Goal: Task Accomplishment & Management: Manage account settings

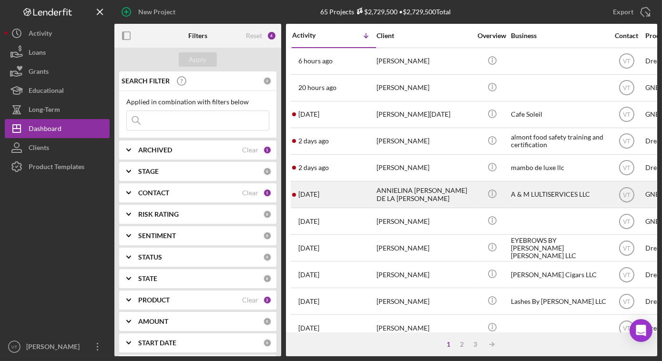
click at [355, 196] on div "[DATE] ANNIELINA [PERSON_NAME] DE LA [PERSON_NAME]" at bounding box center [333, 194] width 83 height 25
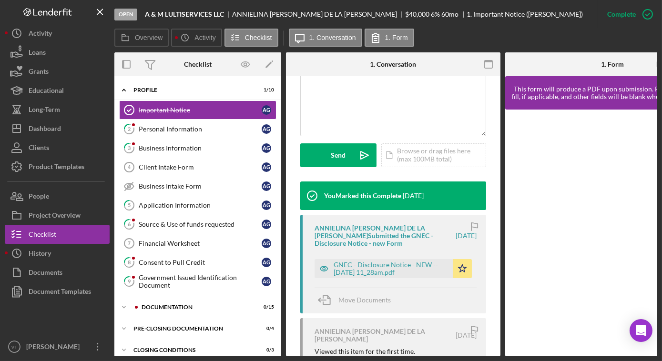
scroll to position [303, 0]
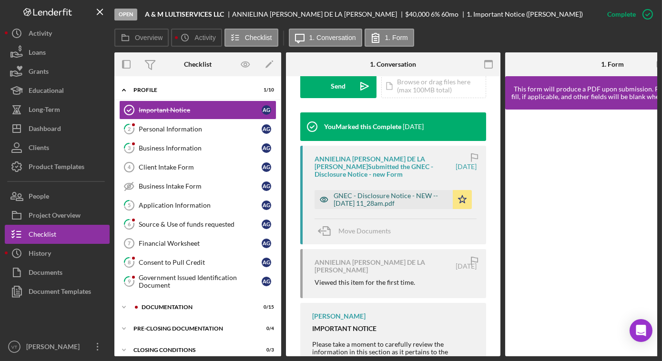
click at [389, 202] on div "GNEC - Disclosure Notice - NEW -- [DATE] 11_28am.pdf" at bounding box center [391, 199] width 114 height 15
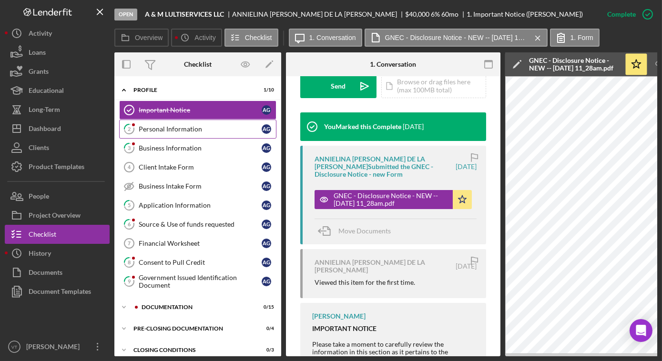
click at [199, 128] on div "Personal Information" at bounding box center [200, 129] width 123 height 8
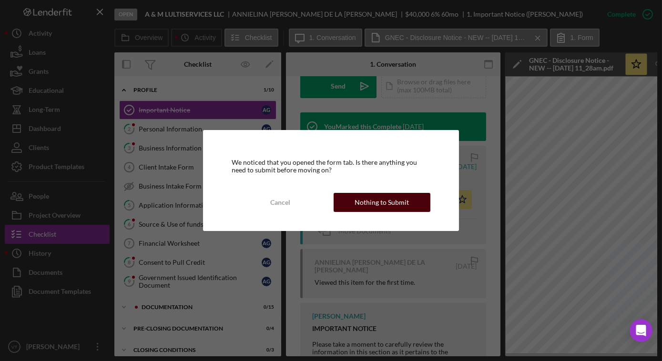
drag, startPoint x: 367, startPoint y: 206, endPoint x: 358, endPoint y: 201, distance: 10.3
click at [366, 206] on div "Nothing to Submit" at bounding box center [382, 202] width 54 height 19
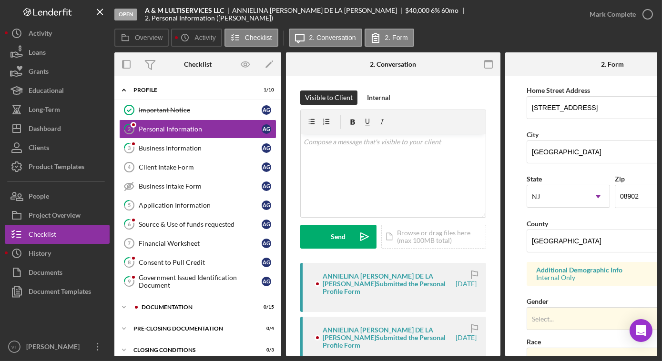
scroll to position [216, 0]
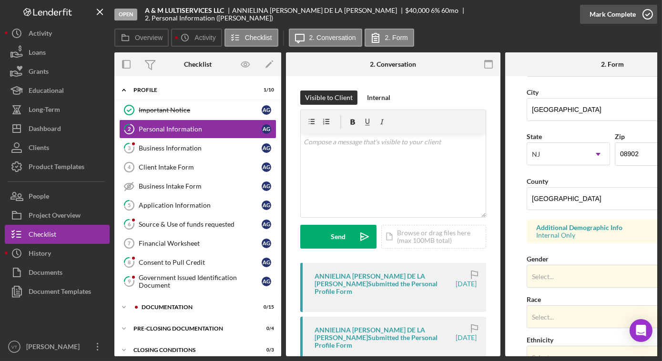
click at [600, 20] on div "Mark Complete" at bounding box center [613, 14] width 46 height 19
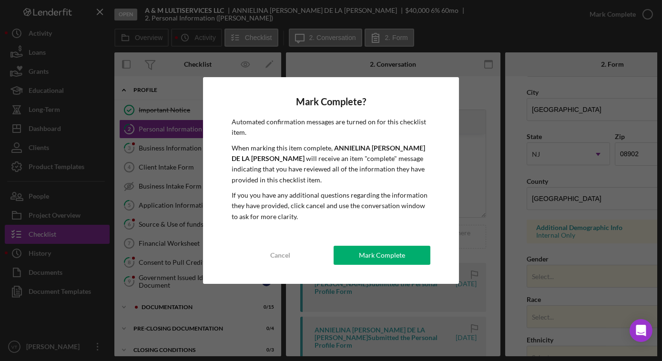
drag, startPoint x: 390, startPoint y: 256, endPoint x: 385, endPoint y: 252, distance: 6.4
click at [389, 255] on div "Mark Complete" at bounding box center [382, 255] width 46 height 19
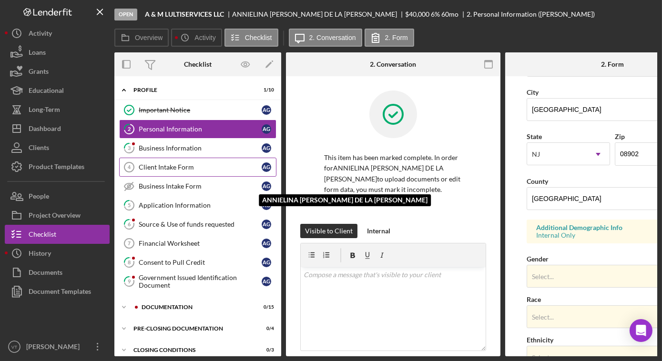
scroll to position [170, 0]
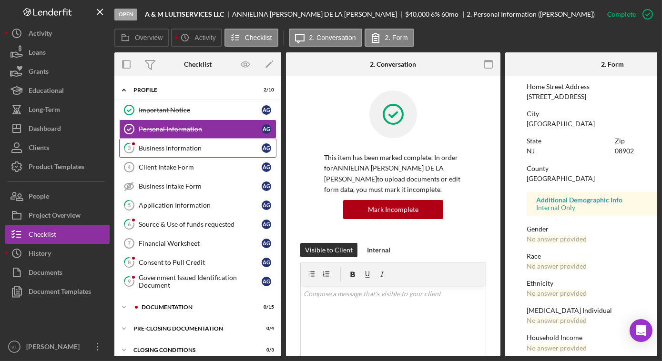
click at [194, 150] on div "Business Information" at bounding box center [200, 148] width 123 height 8
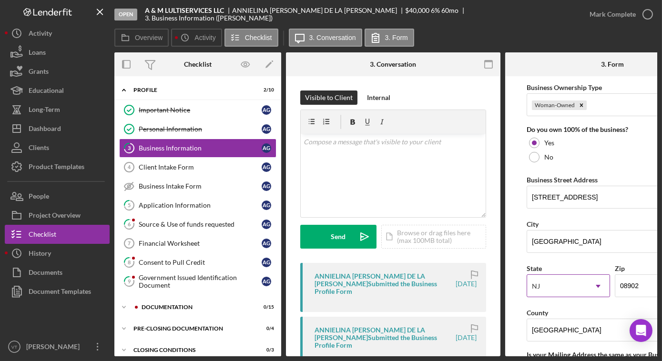
scroll to position [520, 0]
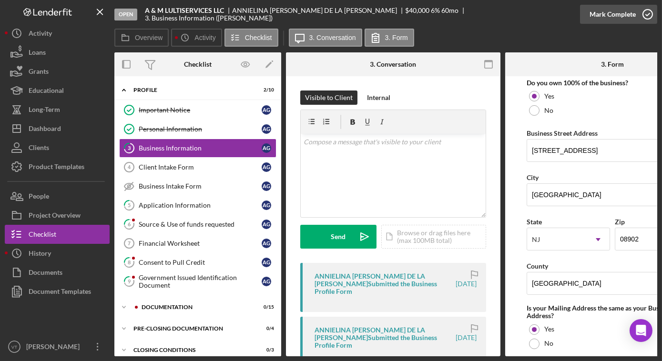
click at [597, 11] on div "Mark Complete" at bounding box center [613, 14] width 46 height 19
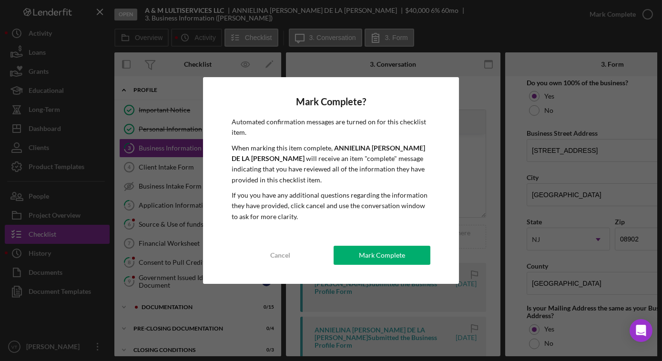
click at [399, 251] on div "Mark Complete" at bounding box center [382, 255] width 46 height 19
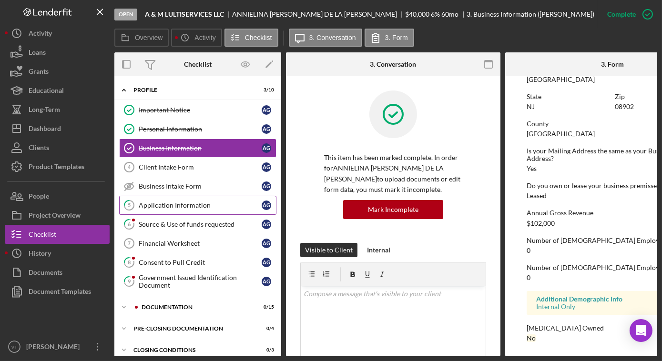
scroll to position [381, 0]
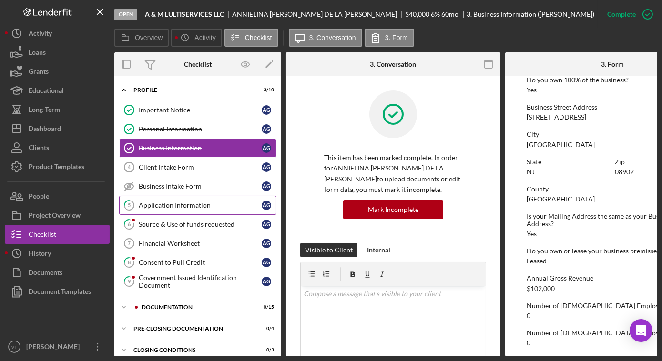
click at [194, 205] on div "Application Information" at bounding box center [200, 206] width 123 height 8
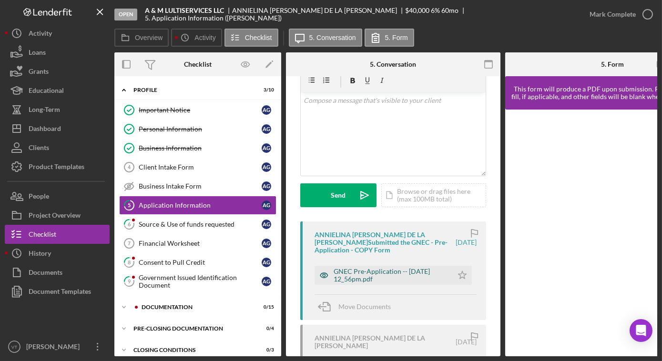
scroll to position [86, 0]
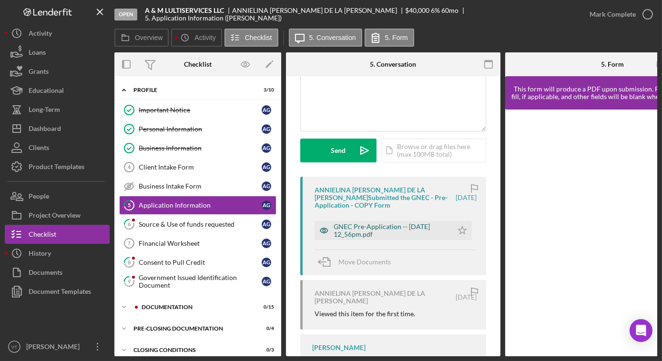
click at [363, 232] on div "GNEC Pre-Application -- [DATE] 12_56pm.pdf" at bounding box center [391, 230] width 114 height 15
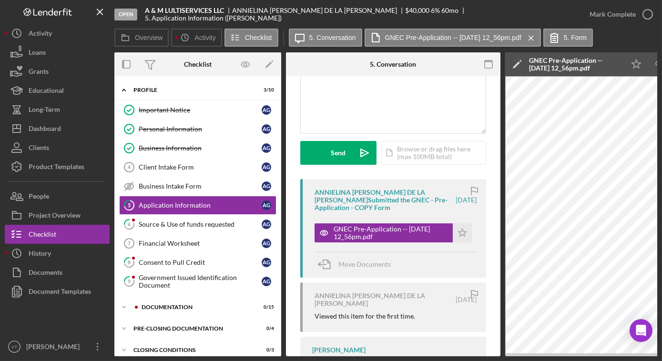
scroll to position [56, 0]
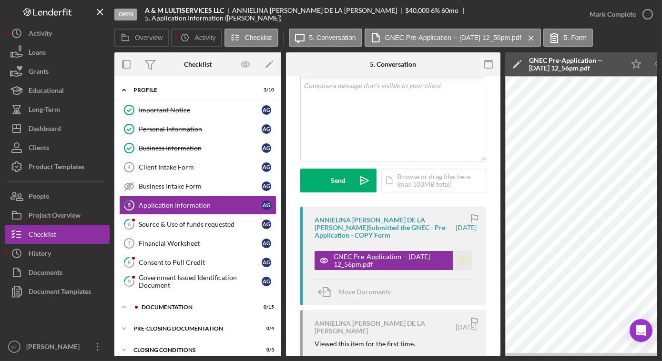
click at [457, 258] on icon "Icon/Star" at bounding box center [462, 260] width 19 height 19
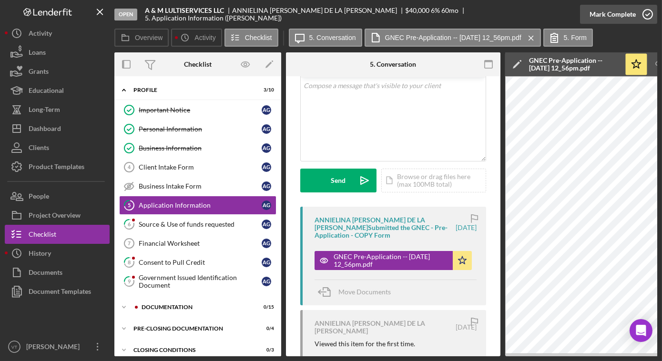
click at [622, 14] on div "Mark Complete" at bounding box center [613, 14] width 46 height 19
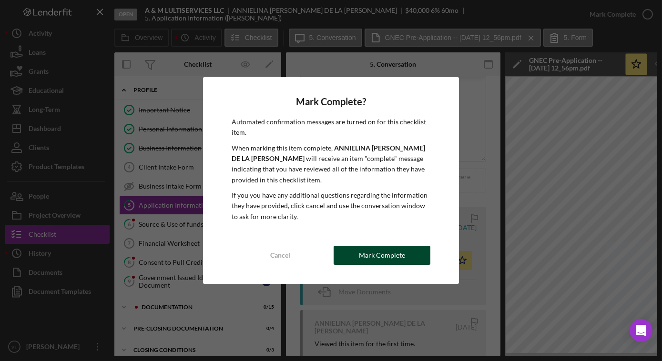
click at [407, 250] on button "Mark Complete" at bounding box center [382, 255] width 97 height 19
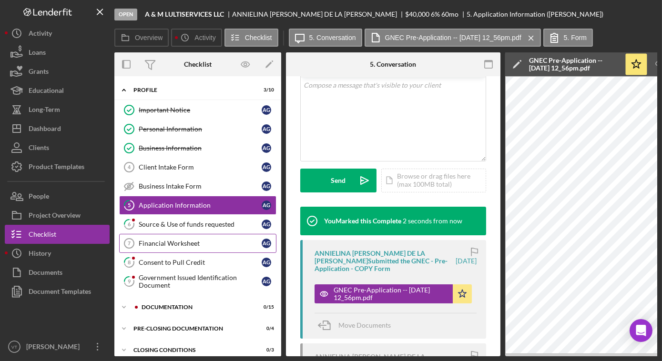
scroll to position [209, 0]
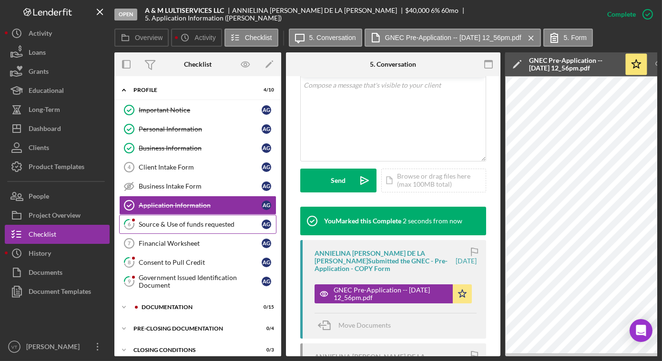
click at [208, 222] on div "Source & Use of funds requested" at bounding box center [200, 225] width 123 height 8
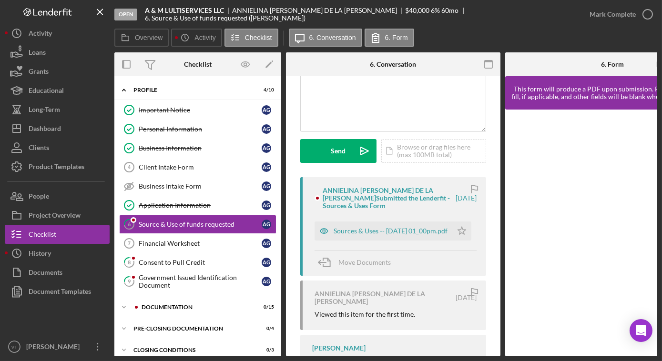
scroll to position [86, 0]
click at [390, 234] on div "Sources & Uses -- [DATE] 01_00pm.pdf" at bounding box center [391, 231] width 114 height 8
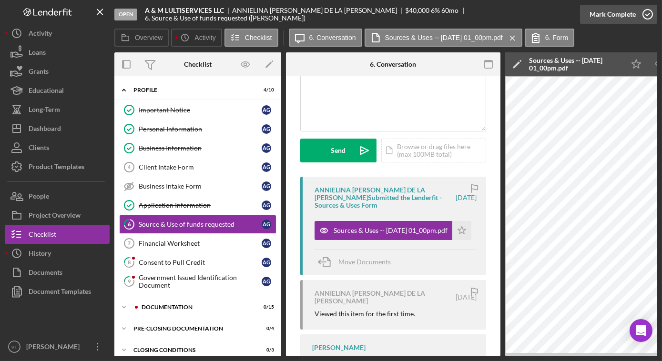
click at [589, 13] on button "Mark Complete" at bounding box center [618, 14] width 77 height 19
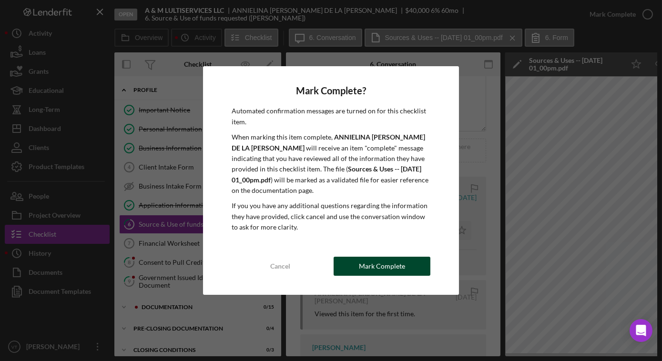
click at [398, 267] on div "Mark Complete" at bounding box center [382, 266] width 46 height 19
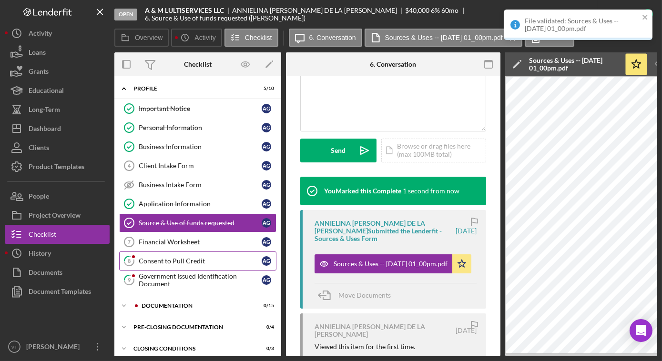
scroll to position [0, 0]
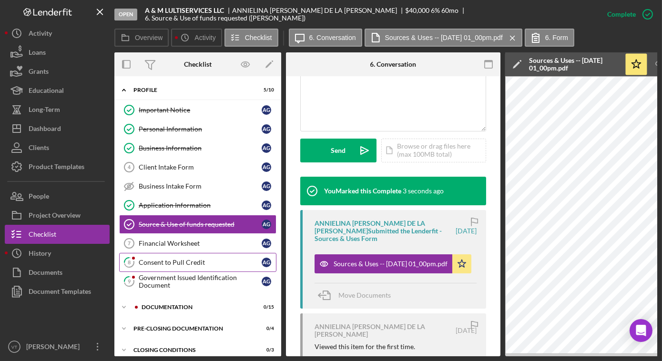
click at [207, 266] on link "8 Consent to Pull Credit A G" at bounding box center [197, 262] width 157 height 19
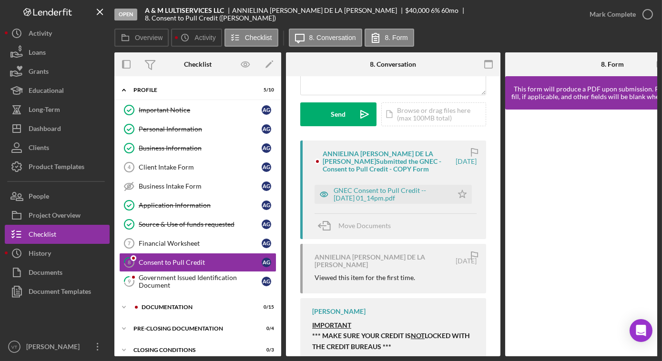
scroll to position [130, 0]
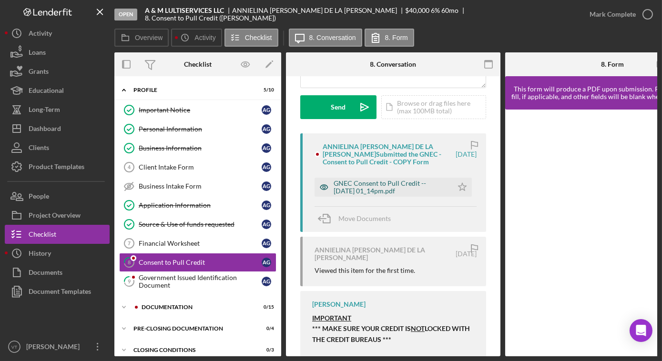
click at [410, 186] on div "GNEC Consent to Pull Credit -- [DATE] 01_14pm.pdf" at bounding box center [391, 187] width 114 height 15
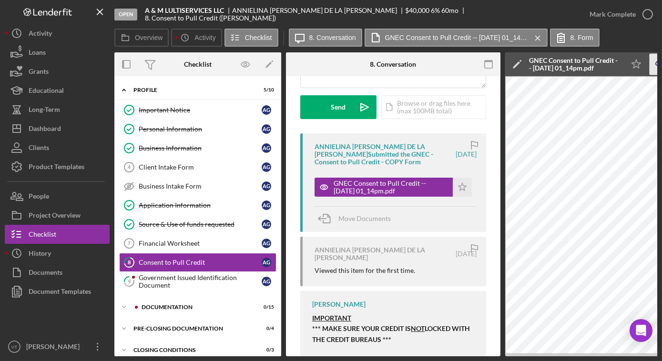
click at [655, 63] on icon "Icon/Download" at bounding box center [660, 64] width 21 height 21
click at [603, 15] on div "Mark Complete" at bounding box center [613, 14] width 46 height 19
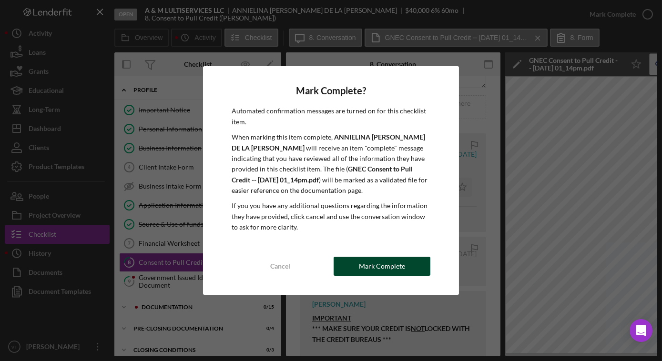
click at [356, 263] on button "Mark Complete" at bounding box center [382, 266] width 97 height 19
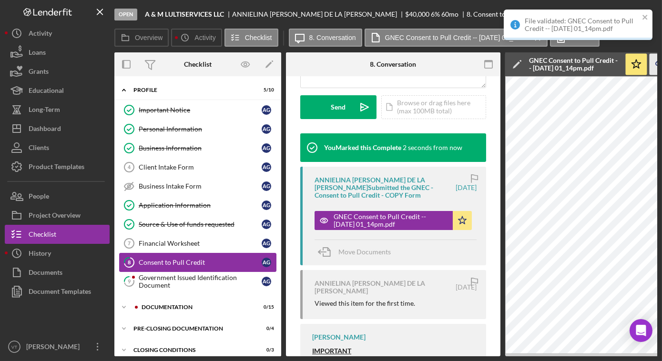
scroll to position [282, 0]
click at [187, 275] on div "Government Issued Identification Document" at bounding box center [200, 281] width 123 height 15
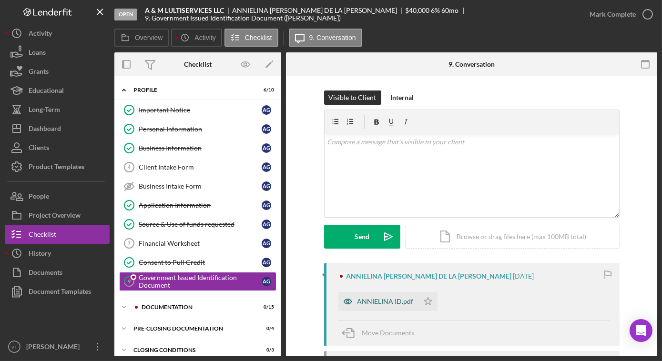
click at [371, 298] on div "ANNIELINA ID.pdf" at bounding box center [386, 302] width 56 height 8
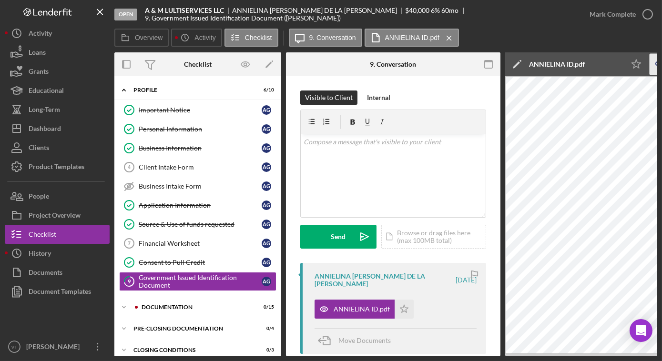
click at [656, 63] on icon "Icon/Download" at bounding box center [660, 64] width 21 height 21
click at [592, 17] on div "Mark Complete" at bounding box center [613, 14] width 46 height 19
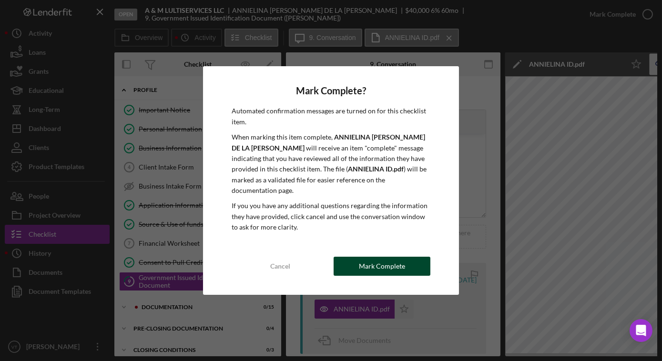
click at [392, 262] on div "Mark Complete" at bounding box center [382, 266] width 46 height 19
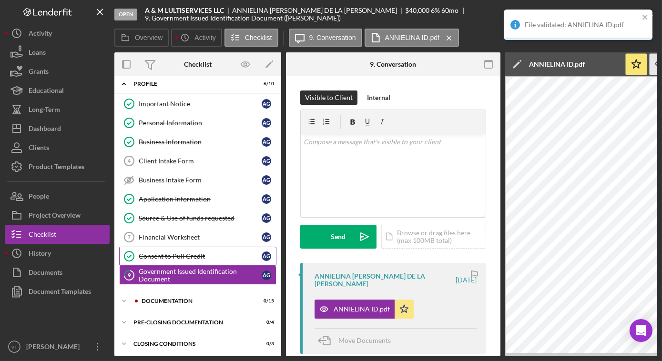
scroll to position [8, 0]
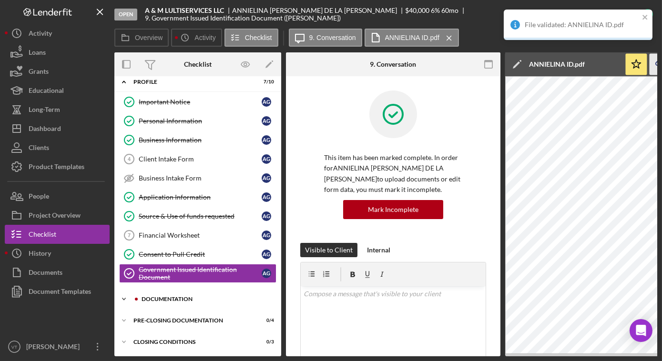
click at [127, 292] on icon "Icon/Expander" at bounding box center [123, 299] width 19 height 19
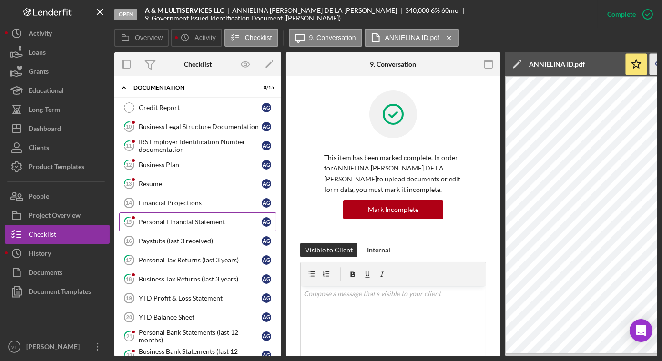
scroll to position [225, 0]
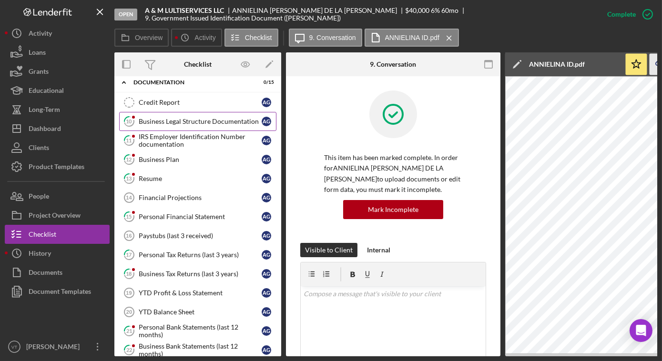
click at [156, 120] on div "Business Legal Structure Documentation" at bounding box center [200, 122] width 123 height 8
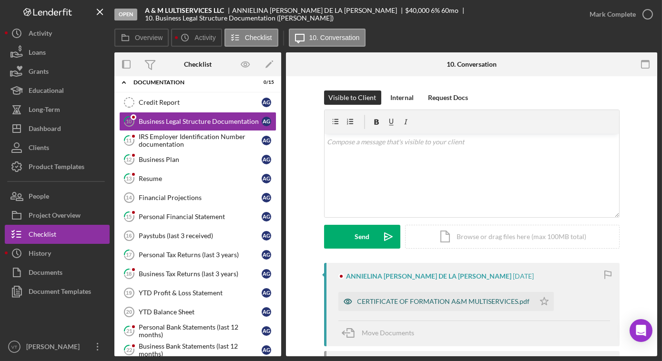
click at [419, 303] on div "CERTIFICATE OF FORMATION A&M MULTISERVICES.pdf" at bounding box center [444, 302] width 173 height 8
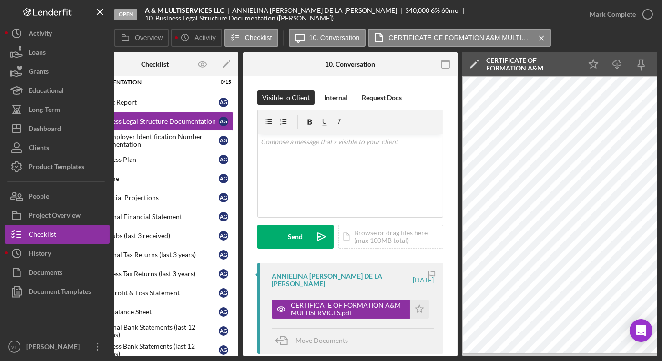
scroll to position [0, 42]
click at [599, 16] on div "Mark Complete" at bounding box center [613, 14] width 46 height 19
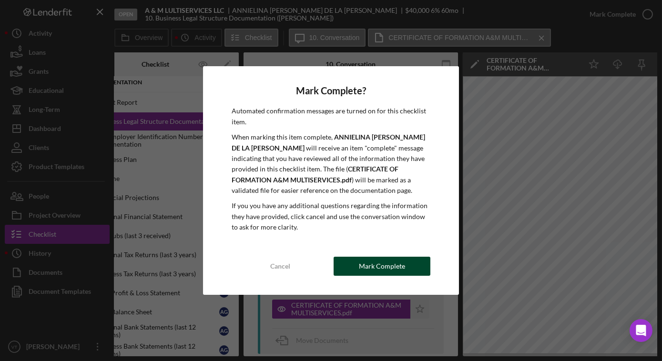
click at [395, 257] on div "Mark Complete" at bounding box center [382, 266] width 46 height 19
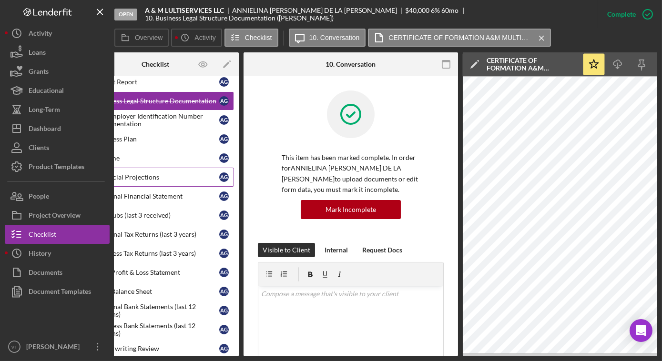
scroll to position [165, 0]
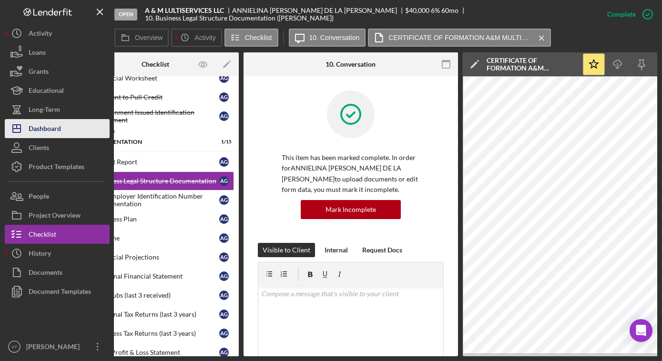
click at [75, 133] on button "Icon/Dashboard Dashboard" at bounding box center [57, 128] width 105 height 19
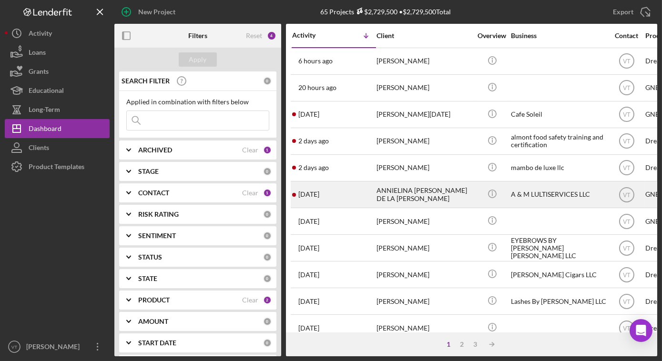
click at [390, 196] on div "ANNIELINA [PERSON_NAME] DE LA [PERSON_NAME]" at bounding box center [424, 194] width 95 height 25
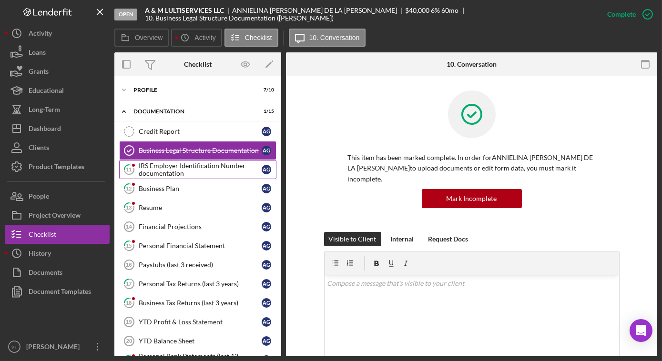
click at [177, 166] on div "IRS Employer Identification Number documentation" at bounding box center [200, 169] width 123 height 15
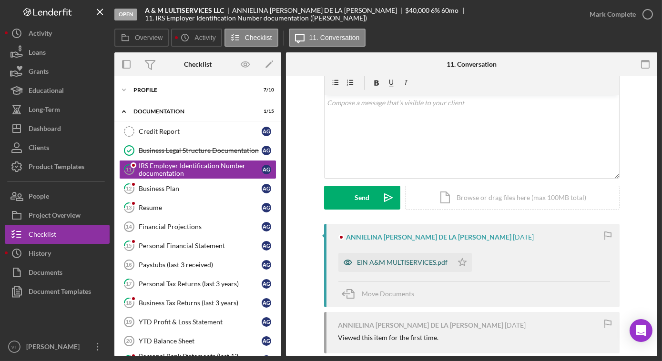
scroll to position [86, 0]
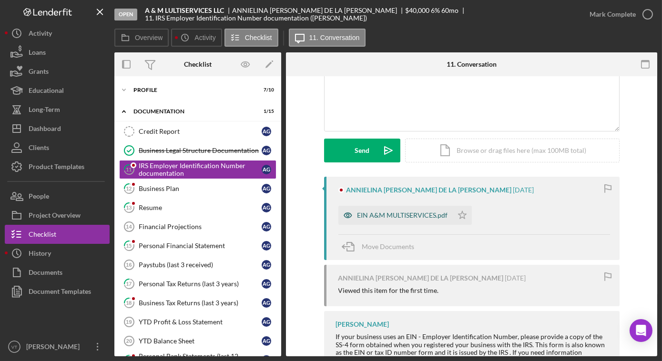
click at [361, 216] on div "EIN A&M MULTISERVICES.pdf" at bounding box center [403, 216] width 91 height 8
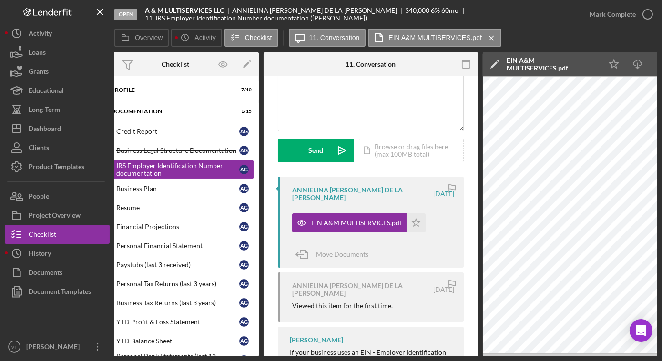
scroll to position [0, 0]
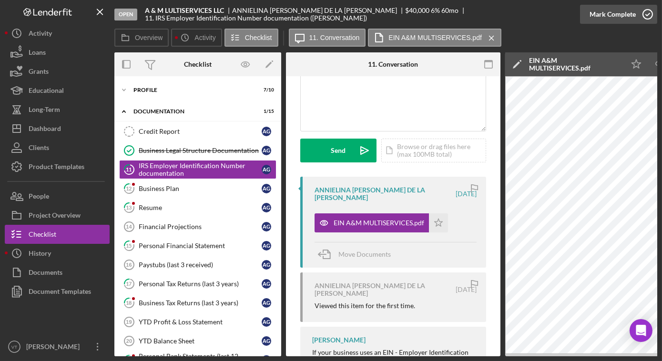
click at [585, 17] on button "Mark Complete" at bounding box center [618, 14] width 77 height 19
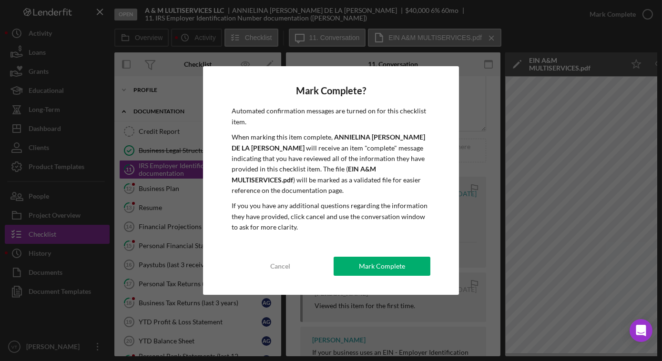
click at [386, 272] on div "Mark Complete" at bounding box center [382, 266] width 46 height 19
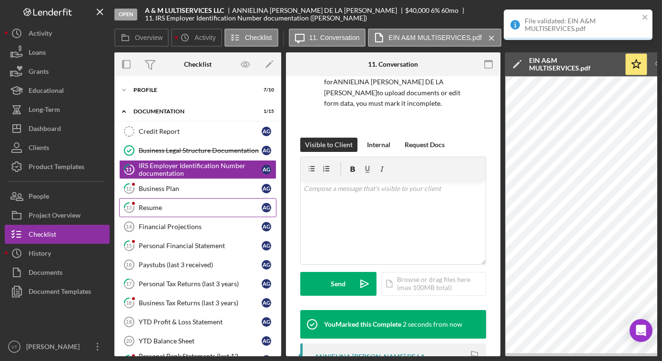
scroll to position [239, 0]
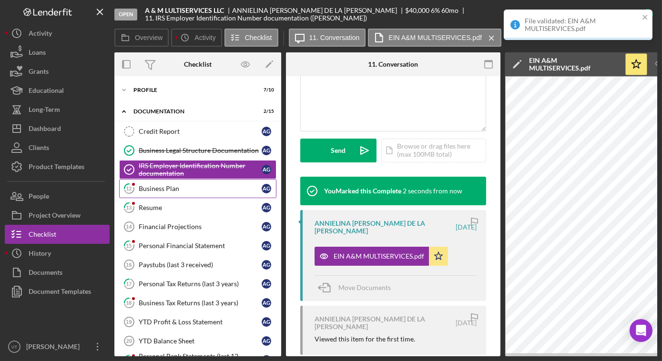
click at [203, 185] on div "Business Plan" at bounding box center [200, 189] width 123 height 8
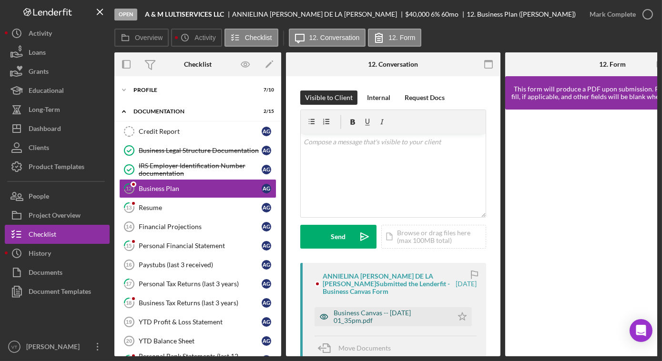
click at [425, 314] on div "Business Canvas -- [DATE] 01_35pm.pdf" at bounding box center [391, 316] width 114 height 15
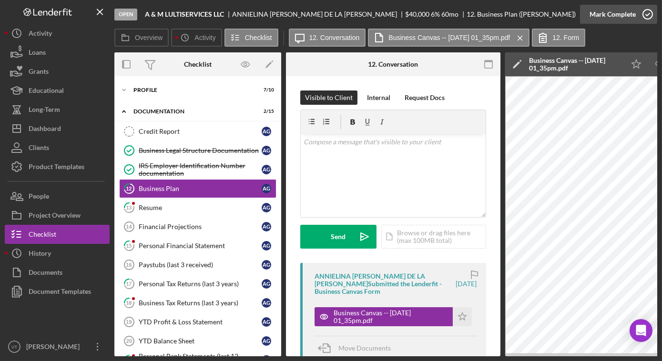
click at [616, 17] on div "Mark Complete" at bounding box center [613, 14] width 46 height 19
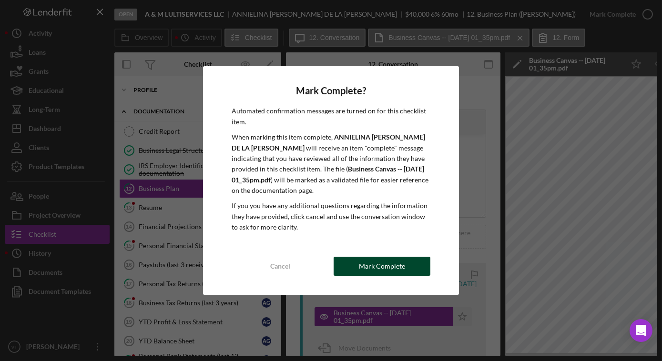
click at [384, 261] on div "Mark Complete" at bounding box center [382, 266] width 46 height 19
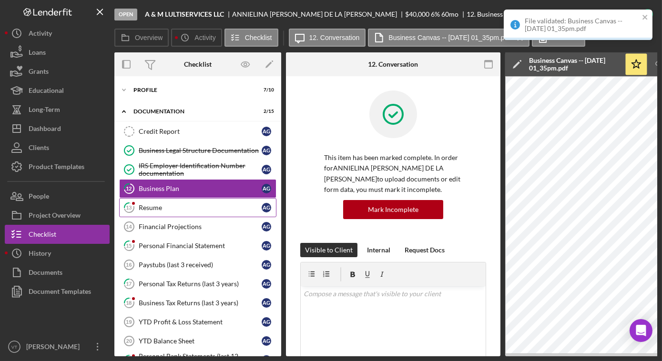
click at [177, 205] on div "Resume" at bounding box center [200, 208] width 123 height 8
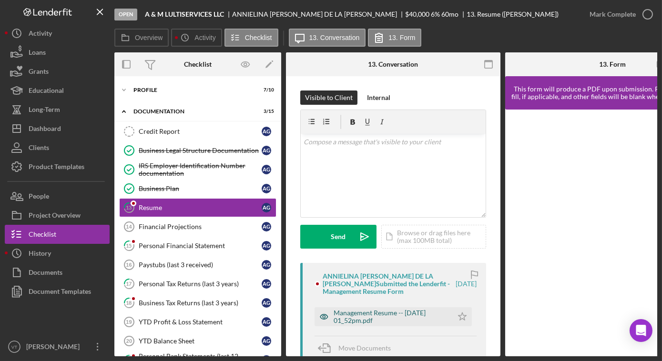
click at [376, 318] on div "Management Resume -- [DATE] 01_52pm.pdf" at bounding box center [391, 316] width 114 height 15
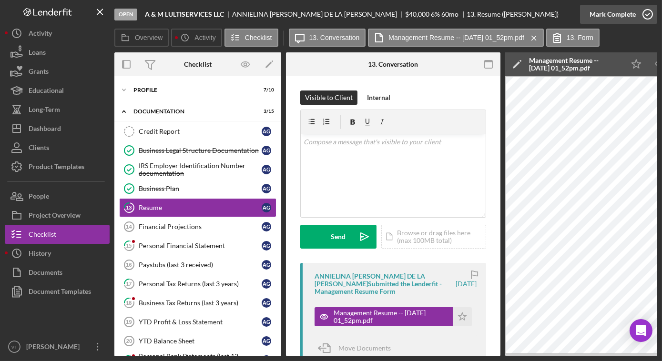
click at [618, 17] on div "Mark Complete" at bounding box center [613, 14] width 46 height 19
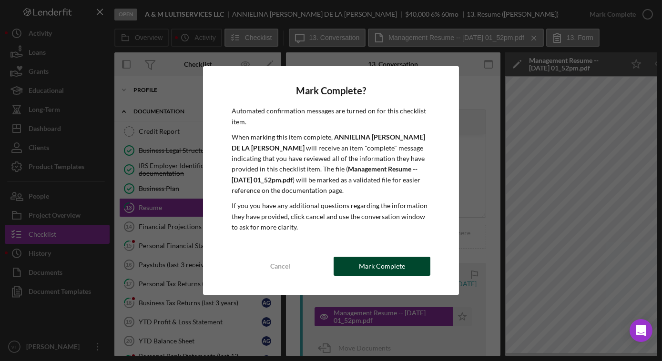
click at [385, 265] on div "Mark Complete" at bounding box center [382, 266] width 46 height 19
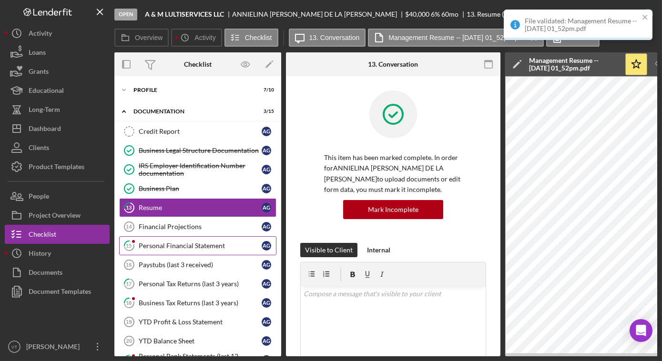
click at [203, 243] on div "Personal Financial Statement" at bounding box center [200, 246] width 123 height 8
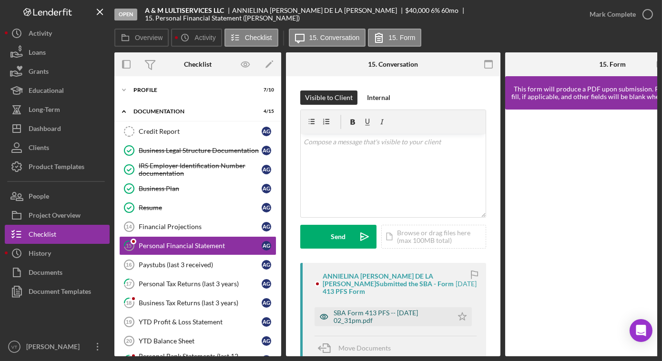
click at [383, 309] on div "SBA Form 413 PFS -- [DATE] 02_31pm.pdf" at bounding box center [391, 316] width 114 height 15
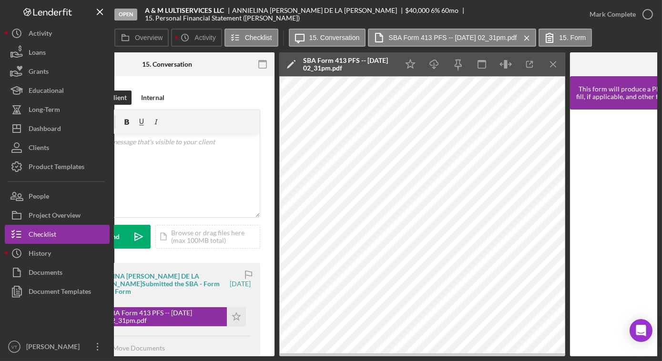
scroll to position [0, 227]
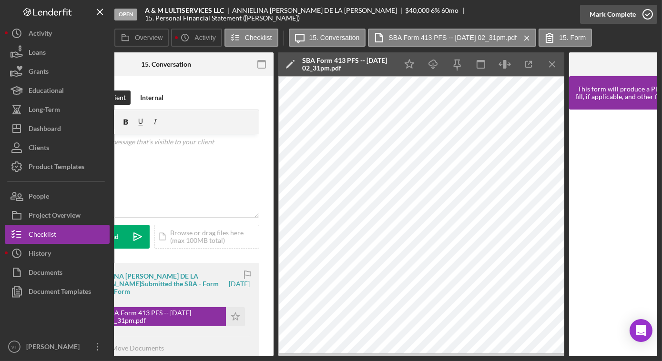
click at [604, 16] on div "Mark Complete" at bounding box center [613, 14] width 46 height 19
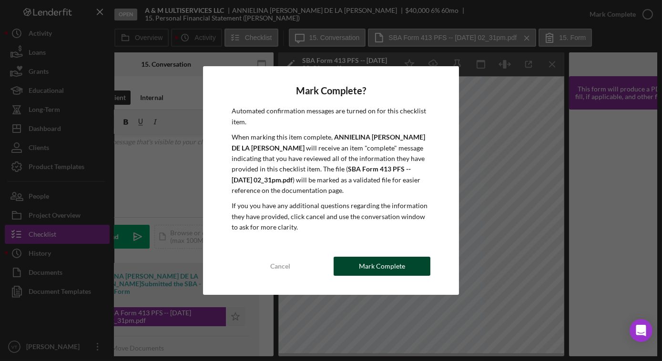
click at [393, 265] on div "Mark Complete" at bounding box center [382, 266] width 46 height 19
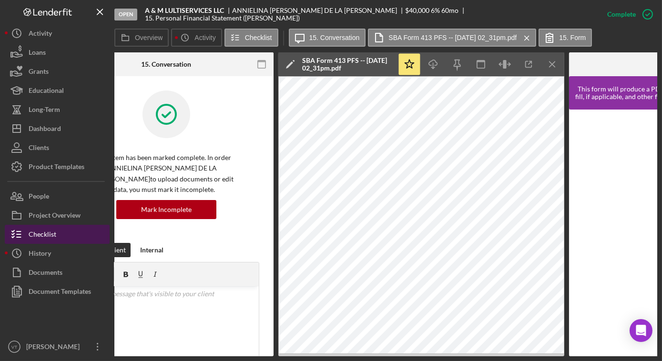
click at [65, 232] on button "Checklist" at bounding box center [57, 234] width 105 height 19
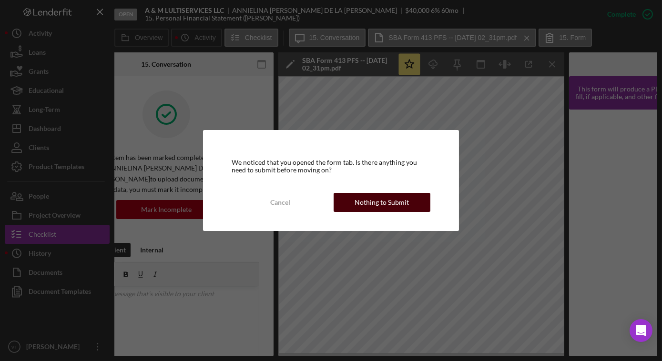
click at [358, 203] on div "Nothing to Submit" at bounding box center [382, 202] width 54 height 19
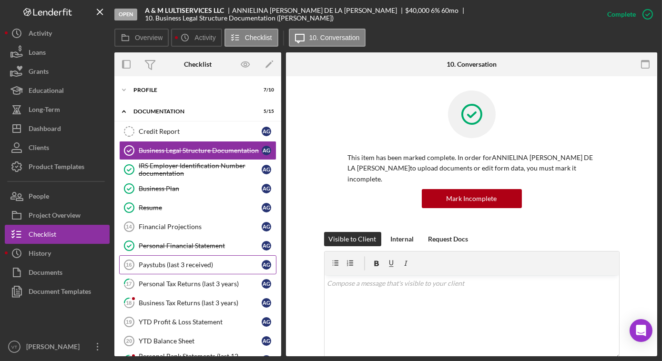
scroll to position [86, 0]
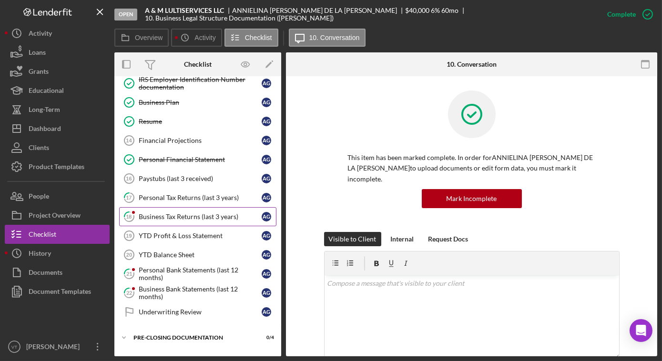
click at [173, 213] on div "Business Tax Returns (last 3 years)" at bounding box center [200, 217] width 123 height 8
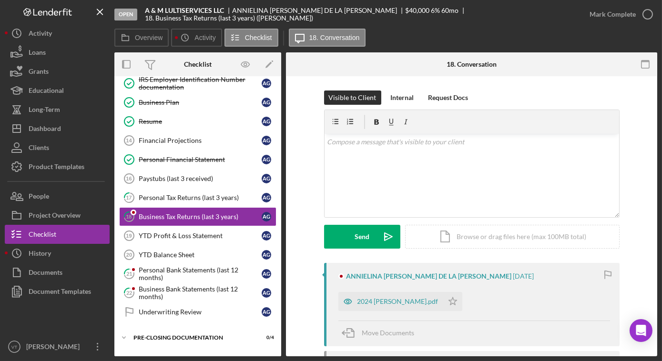
scroll to position [116, 0]
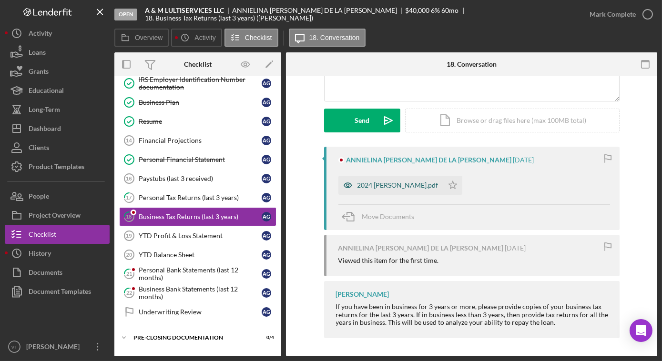
click at [394, 184] on div "2024 [PERSON_NAME].pdf" at bounding box center [398, 186] width 81 height 8
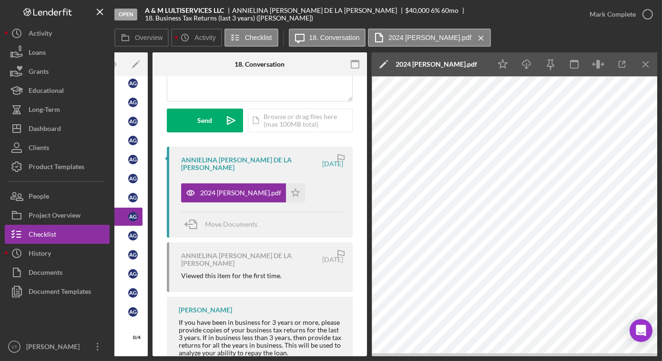
scroll to position [0, 134]
click at [69, 234] on button "Checklist" at bounding box center [57, 234] width 105 height 19
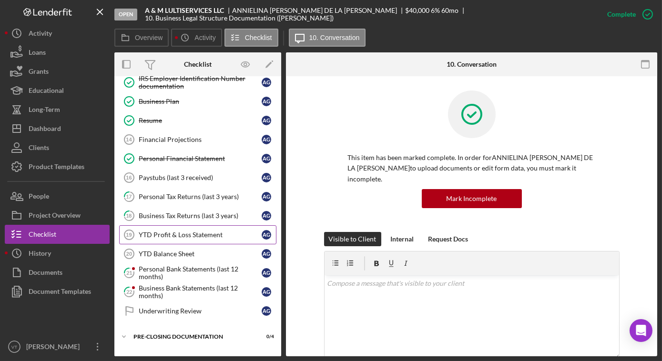
scroll to position [100, 0]
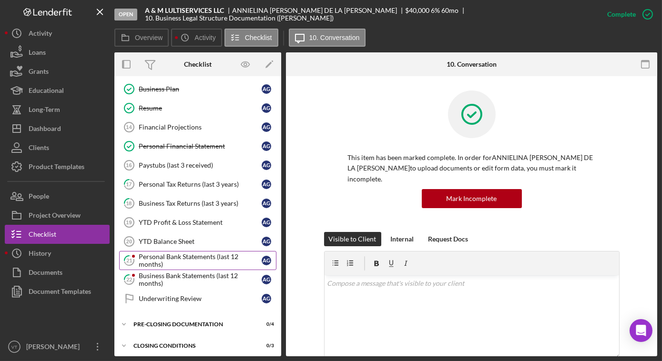
click at [195, 260] on div "Personal Bank Statements (last 12 months)" at bounding box center [200, 260] width 123 height 15
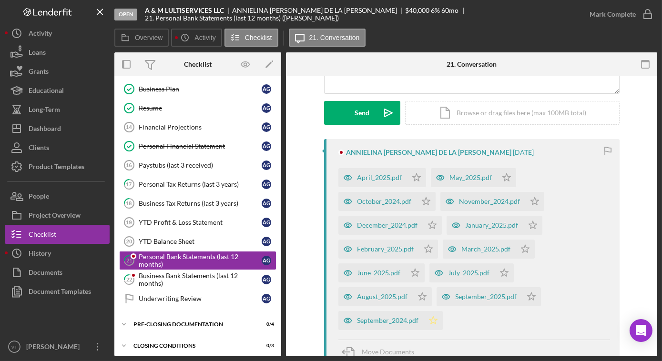
scroll to position [130, 0]
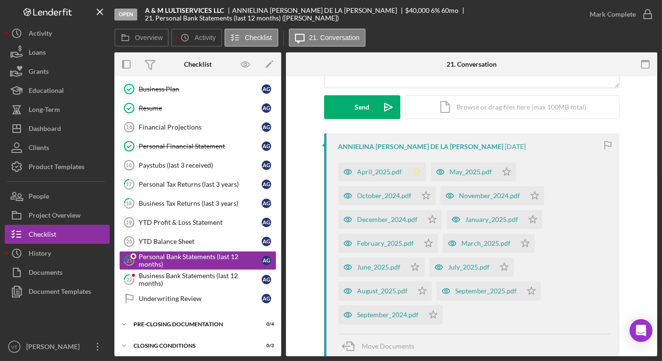
click at [412, 165] on icon "Icon/Star" at bounding box center [416, 172] width 19 height 19
click at [425, 197] on icon "Icon/Star" at bounding box center [426, 195] width 19 height 19
drag, startPoint x: 435, startPoint y: 221, endPoint x: 426, endPoint y: 232, distance: 14.2
click at [434, 221] on icon "Icon/Star" at bounding box center [432, 219] width 19 height 19
click at [421, 245] on icon "Icon/Star" at bounding box center [428, 243] width 19 height 19
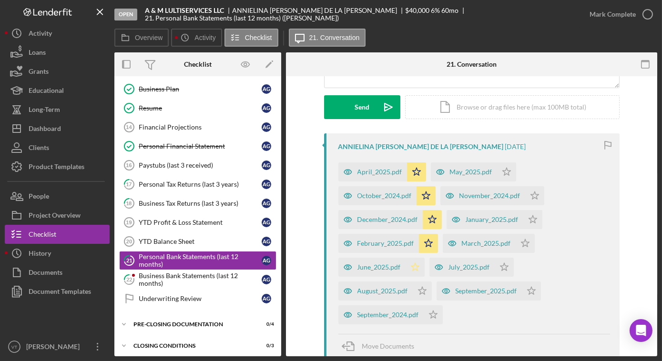
click at [406, 263] on icon "Icon/Star" at bounding box center [415, 267] width 19 height 19
click at [421, 288] on icon "Icon/Star" at bounding box center [422, 291] width 19 height 19
click at [430, 314] on icon "Icon/Star" at bounding box center [433, 315] width 19 height 19
click at [526, 289] on icon "Icon/Star" at bounding box center [531, 291] width 19 height 19
click at [500, 267] on polygon "button" at bounding box center [504, 267] width 8 height 8
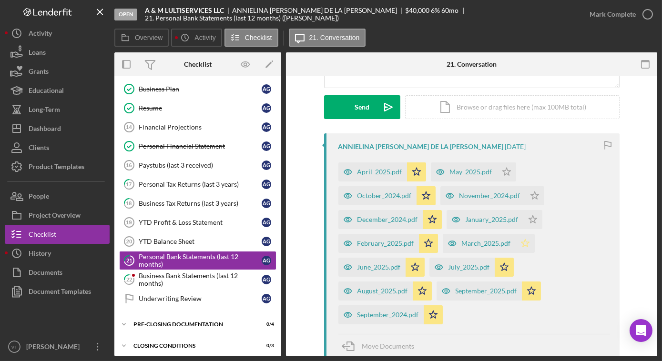
click at [521, 243] on polygon "button" at bounding box center [525, 243] width 8 height 8
click at [529, 221] on polygon "button" at bounding box center [533, 219] width 8 height 8
click at [527, 196] on icon "Icon/Star" at bounding box center [534, 195] width 19 height 19
click at [497, 170] on icon "Icon/Star" at bounding box center [506, 172] width 19 height 19
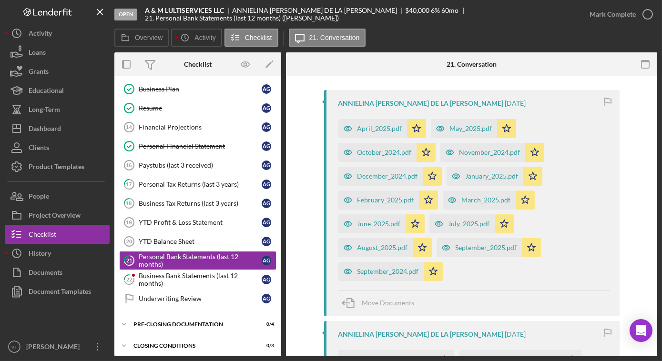
scroll to position [260, 0]
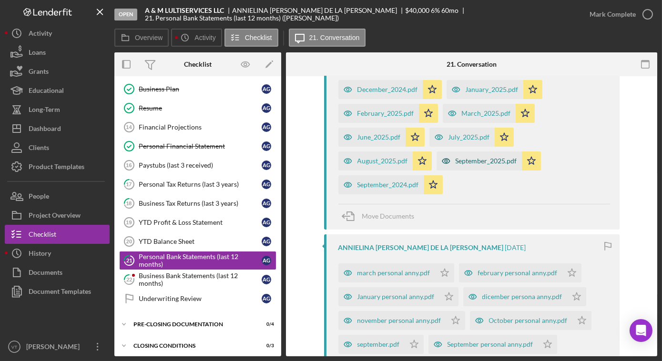
click at [459, 163] on div "September_2025.pdf" at bounding box center [486, 161] width 61 height 8
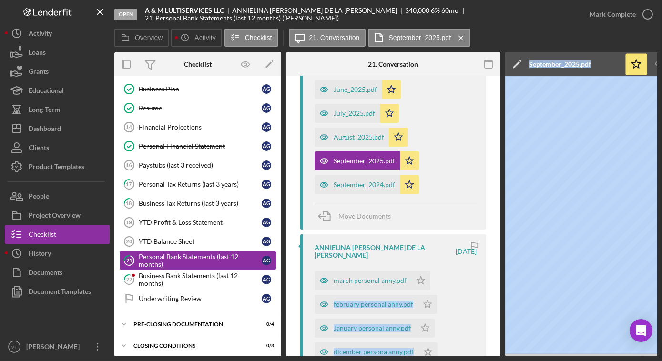
scroll to position [465, 0]
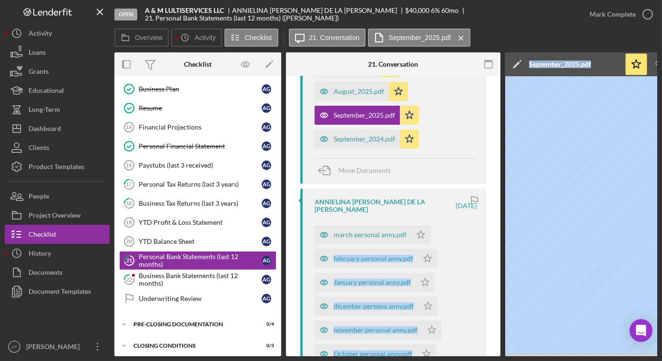
drag, startPoint x: 466, startPoint y: 353, endPoint x: 502, endPoint y: 351, distance: 36.8
click at [11, 255] on div "Open A & M LULTISERVICES LLC [PERSON_NAME] DE LA [PERSON_NAME] $40,000 $40,000 …" at bounding box center [331, 178] width 653 height 357
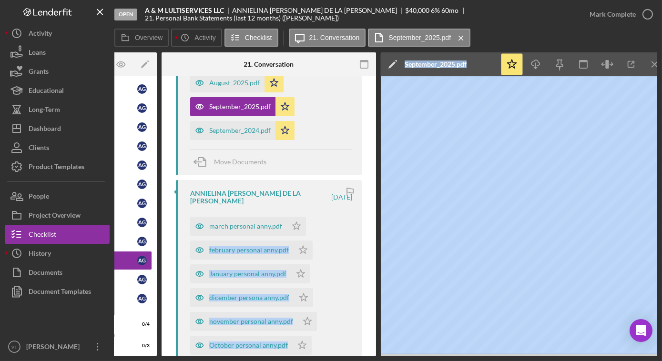
scroll to position [0, 134]
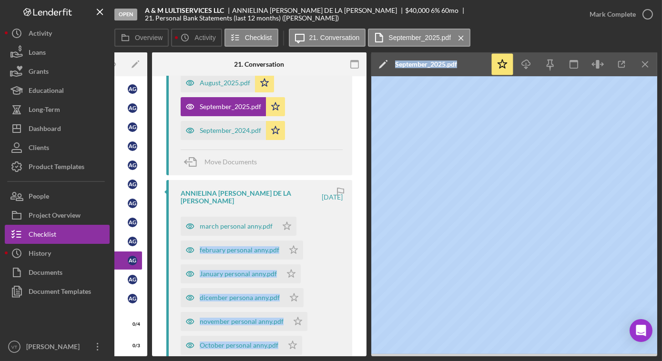
click at [335, 264] on div "march personal anny.pdf Icon/Star february personal anny.pdf Icon/Star January …" at bounding box center [262, 367] width 162 height 310
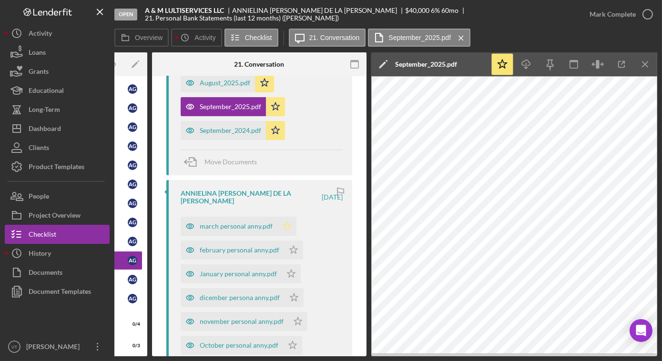
click at [281, 217] on icon "Icon/Star" at bounding box center [286, 226] width 19 height 19
click at [285, 241] on icon "Icon/Star" at bounding box center [293, 250] width 19 height 19
click at [290, 265] on icon "Icon/Star" at bounding box center [291, 274] width 19 height 19
click at [292, 288] on icon "Icon/Star" at bounding box center [294, 297] width 19 height 19
click at [294, 318] on polygon "button" at bounding box center [298, 322] width 8 height 8
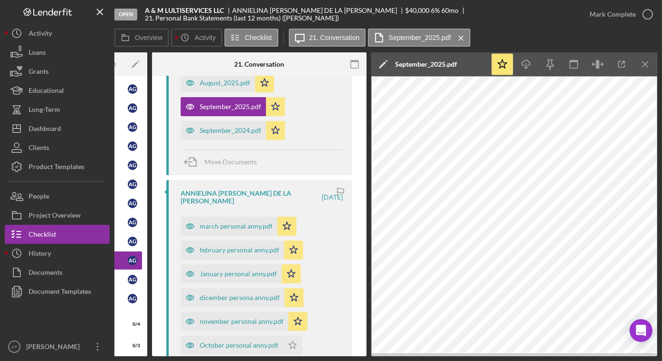
drag, startPoint x: 288, startPoint y: 326, endPoint x: 279, endPoint y: 317, distance: 12.5
click at [282, 331] on div "October personal anny.pdf Icon/Star" at bounding box center [244, 343] width 126 height 24
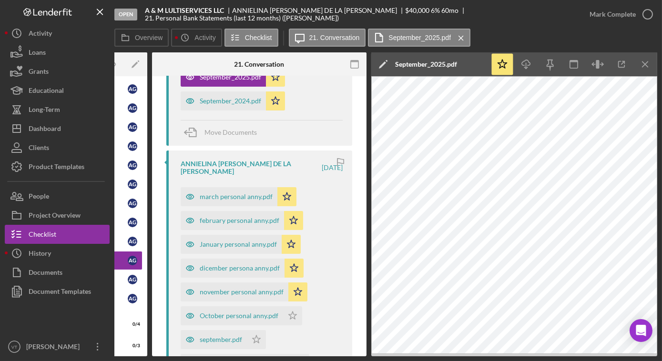
scroll to position [508, 0]
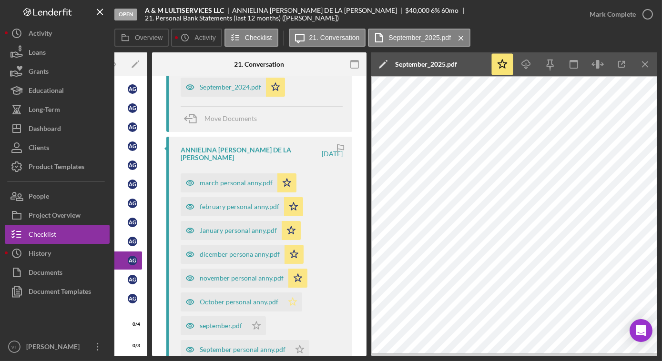
click at [287, 293] on icon "Icon/Star" at bounding box center [292, 302] width 19 height 19
click at [258, 317] on icon "Icon/Star" at bounding box center [256, 326] width 19 height 19
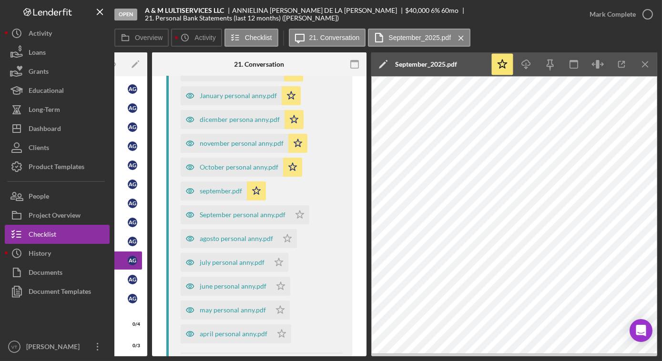
scroll to position [681, 0]
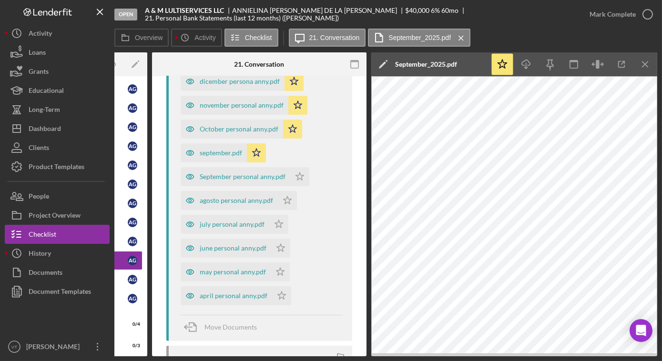
drag, startPoint x: 301, startPoint y: 164, endPoint x: 297, endPoint y: 174, distance: 10.6
click at [299, 167] on icon "Icon/Star" at bounding box center [299, 176] width 19 height 19
click at [289, 191] on icon "Icon/Star" at bounding box center [287, 200] width 19 height 19
click at [279, 215] on icon "Icon/Star" at bounding box center [278, 224] width 19 height 19
click at [277, 239] on icon "Icon/Star" at bounding box center [280, 248] width 19 height 19
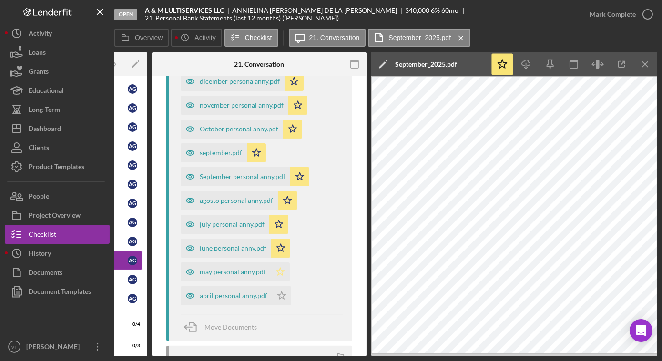
click at [281, 268] on polygon "button" at bounding box center [280, 272] width 8 height 8
click at [281, 286] on icon "Icon/Star" at bounding box center [281, 295] width 19 height 19
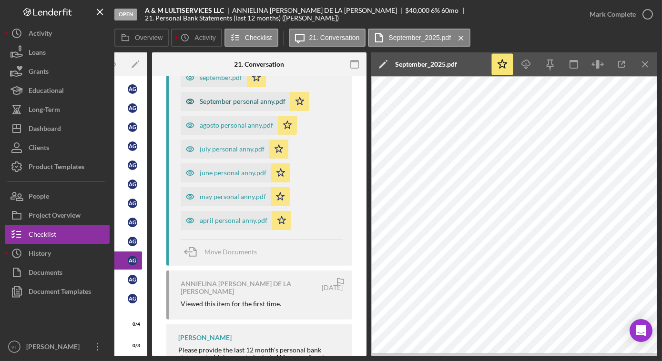
scroll to position [708, 0]
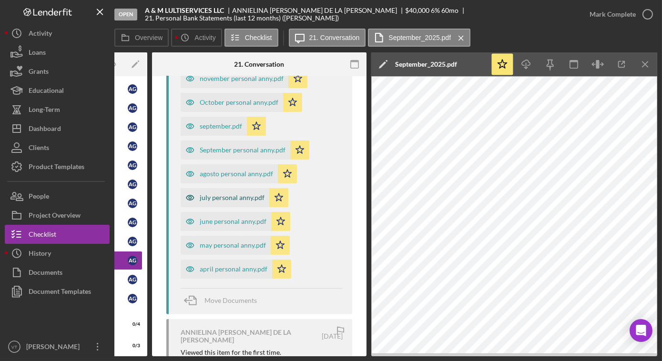
click at [233, 194] on div "july personal anny.pdf" at bounding box center [232, 198] width 65 height 8
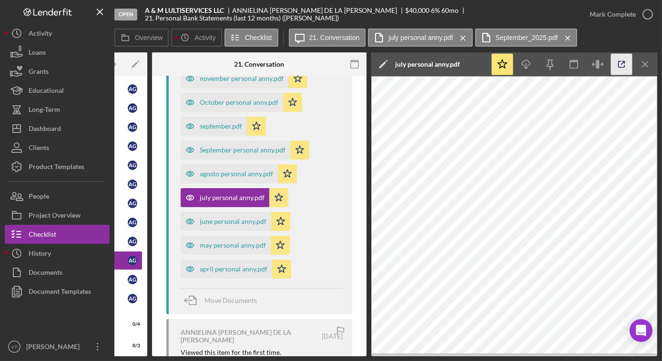
click at [619, 67] on icon "button" at bounding box center [621, 64] width 21 height 21
click at [607, 22] on div "Mark Complete" at bounding box center [613, 14] width 46 height 19
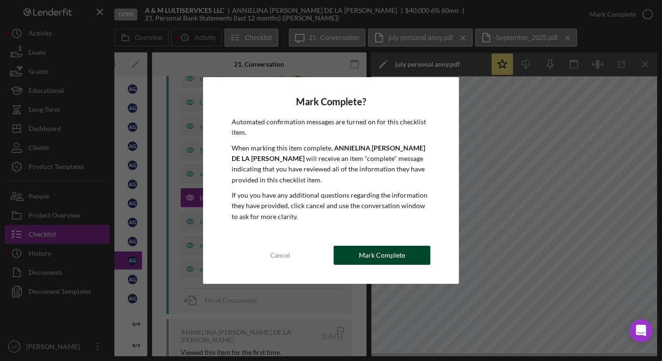
click at [382, 254] on div "Mark Complete" at bounding box center [382, 255] width 46 height 19
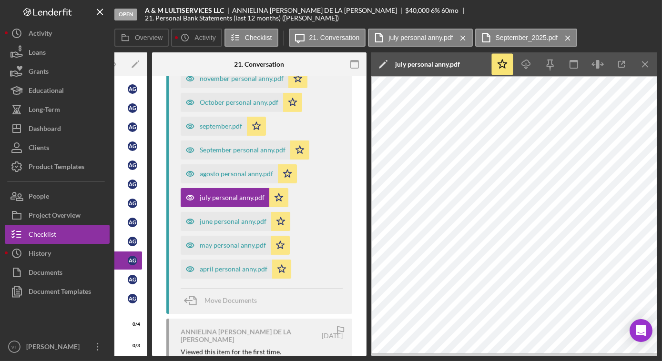
scroll to position [894, 0]
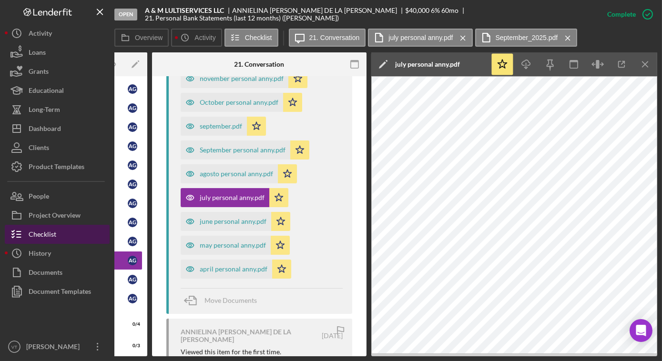
click at [58, 239] on button "Checklist" at bounding box center [57, 234] width 105 height 19
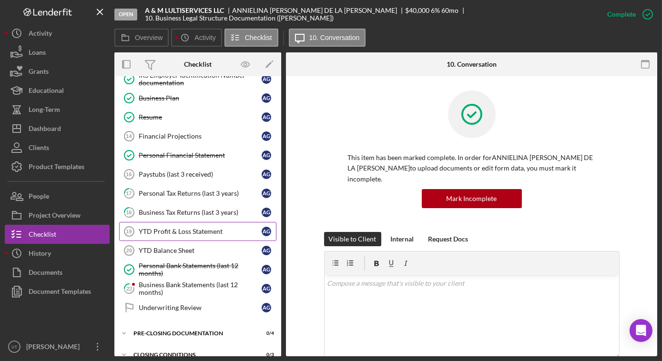
scroll to position [100, 0]
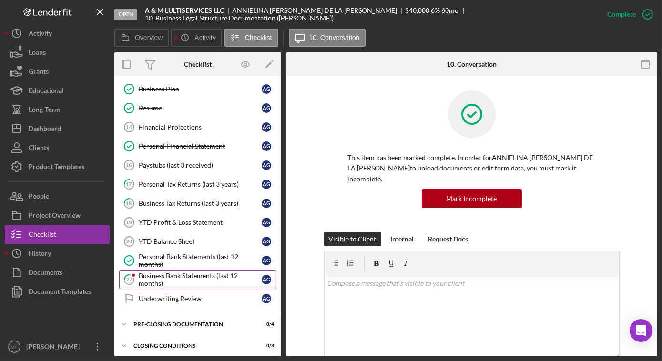
click at [163, 276] on div "Business Bank Statements (last 12 months)" at bounding box center [200, 279] width 123 height 15
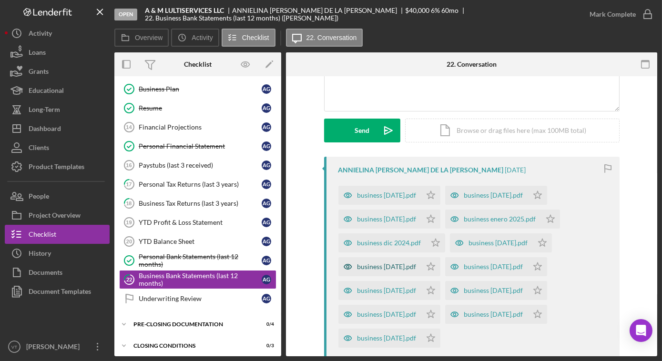
scroll to position [86, 0]
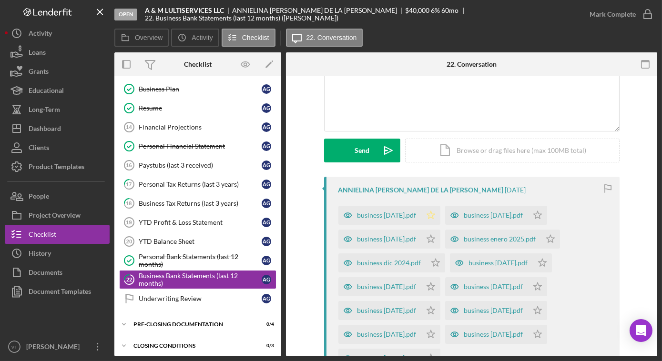
click at [433, 214] on icon "Icon/Star" at bounding box center [430, 215] width 19 height 19
click at [434, 244] on icon "Icon/Star" at bounding box center [430, 239] width 19 height 19
click at [433, 266] on icon "Icon/Star" at bounding box center [435, 263] width 19 height 19
click at [434, 286] on icon "Icon/Star" at bounding box center [430, 286] width 19 height 19
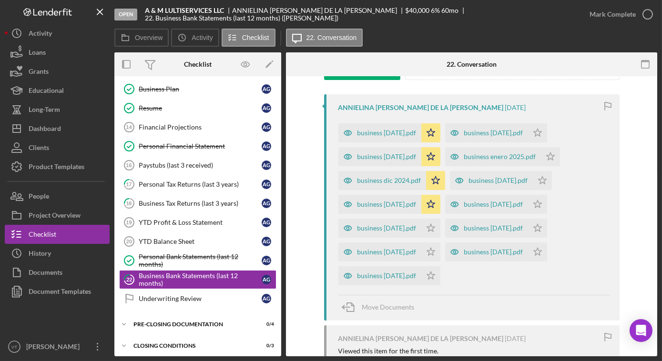
scroll to position [173, 0]
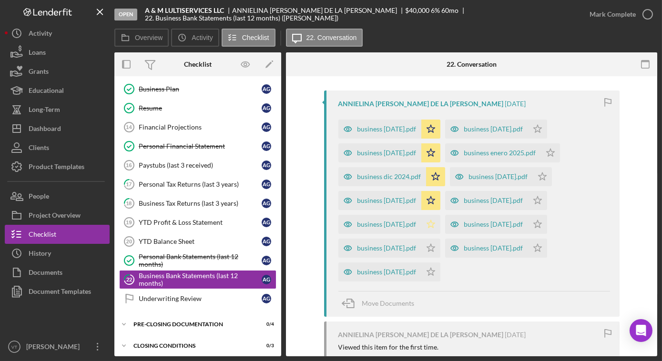
click at [433, 225] on icon "Icon/Star" at bounding box center [430, 224] width 19 height 19
click at [435, 248] on polygon "button" at bounding box center [431, 248] width 8 height 8
click at [435, 273] on polygon "button" at bounding box center [431, 272] width 8 height 8
click at [547, 245] on icon "Icon/Star" at bounding box center [537, 248] width 19 height 19
click at [542, 225] on icon "Icon/Star" at bounding box center [537, 224] width 19 height 19
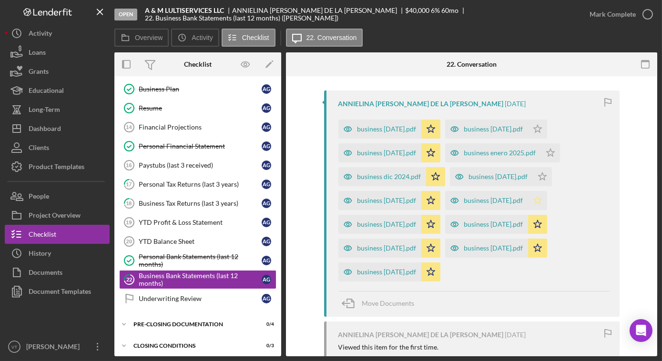
click at [545, 197] on icon "Icon/Star" at bounding box center [537, 200] width 19 height 19
click at [544, 173] on icon "Icon/Star" at bounding box center [542, 176] width 19 height 19
click at [552, 153] on icon "Icon/Star" at bounding box center [550, 152] width 19 height 19
click at [547, 133] on icon "Icon/Star" at bounding box center [537, 129] width 19 height 19
click at [383, 200] on div "business [DATE].pdf" at bounding box center [387, 201] width 59 height 8
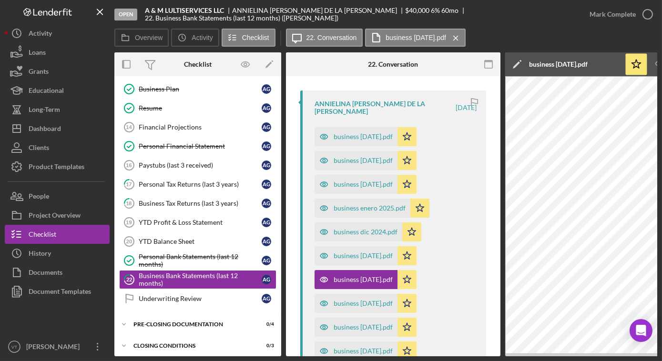
drag, startPoint x: 430, startPoint y: 353, endPoint x: 504, endPoint y: 352, distance: 74.8
click at [18, 255] on div "Open A & M LULTISERVICES LLC [PERSON_NAME] DE LA [PERSON_NAME] $40,000 $40,000 …" at bounding box center [331, 178] width 653 height 357
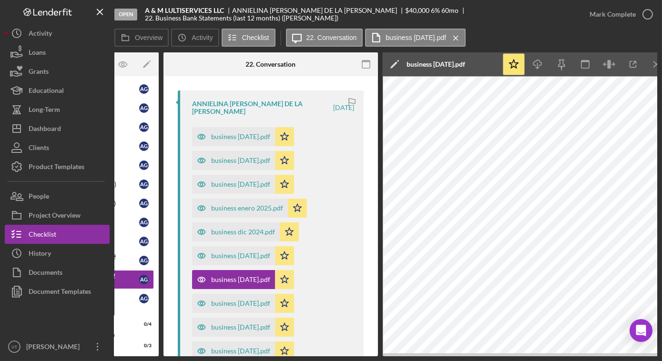
scroll to position [0, 123]
click at [631, 65] on icon "button" at bounding box center [632, 64] width 21 height 21
click at [615, 20] on div "Mark Complete" at bounding box center [613, 14] width 46 height 19
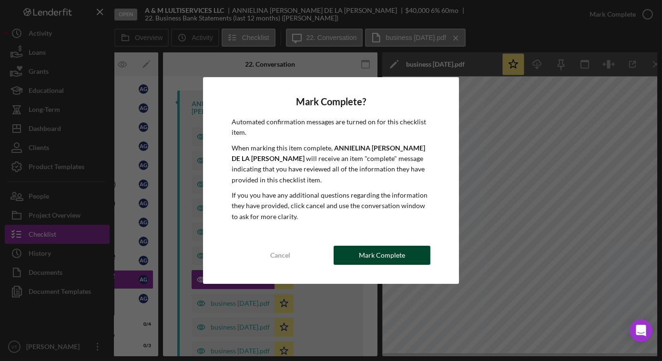
click at [393, 254] on div "Mark Complete" at bounding box center [382, 255] width 46 height 19
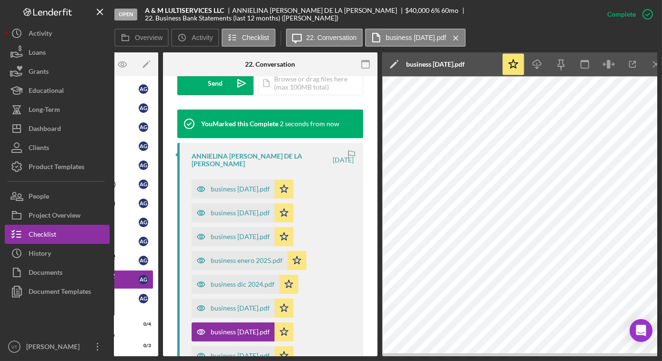
scroll to position [325, 0]
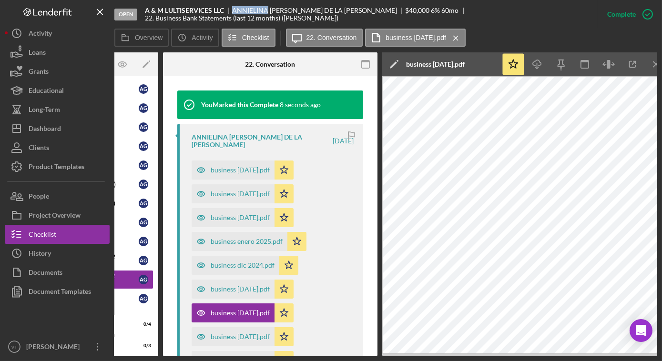
drag, startPoint x: 268, startPoint y: 9, endPoint x: 228, endPoint y: 7, distance: 40.1
click at [228, 7] on div "A & M LULTISERVICES LLC ANNIELINA [PERSON_NAME] DE LA [PERSON_NAME] $40,000 $40…" at bounding box center [371, 14] width 453 height 15
copy div "ANNIELINA"
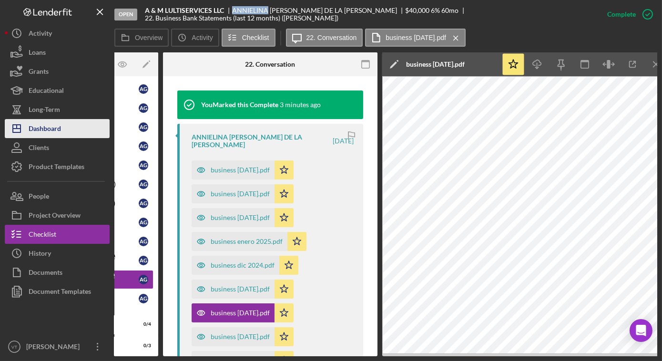
click at [81, 132] on button "Icon/Dashboard Dashboard" at bounding box center [57, 128] width 105 height 19
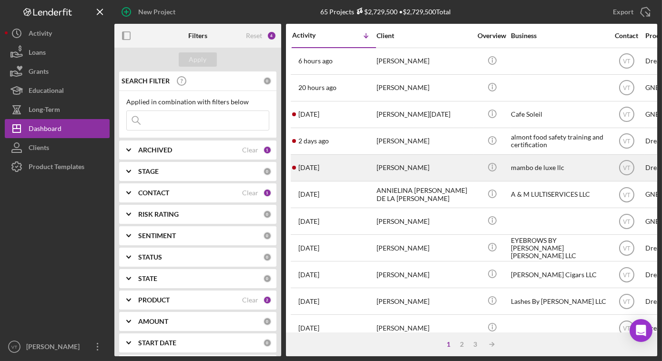
click at [402, 168] on div "[PERSON_NAME]" at bounding box center [424, 167] width 95 height 25
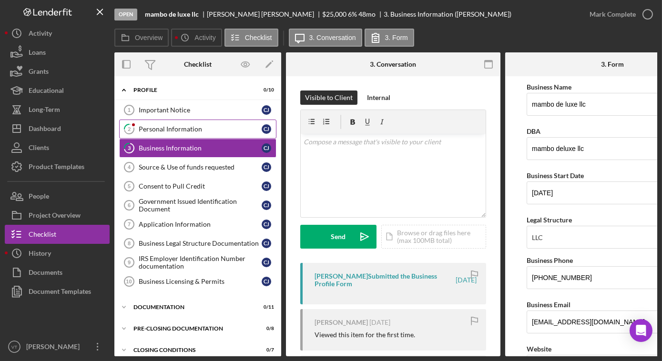
click at [175, 129] on div "Personal Information" at bounding box center [200, 129] width 123 height 8
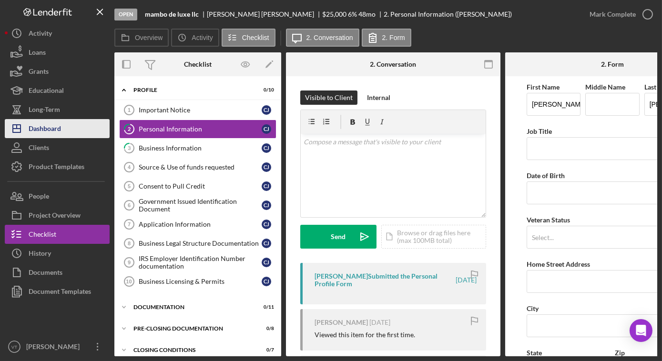
click at [76, 127] on button "Icon/Dashboard Dashboard" at bounding box center [57, 128] width 105 height 19
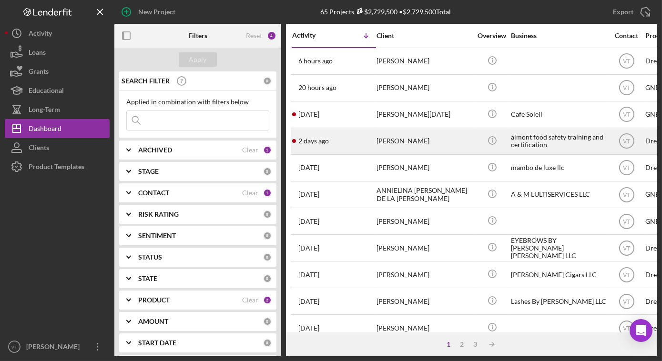
click at [375, 142] on div "[DATE] [PERSON_NAME]" at bounding box center [333, 141] width 83 height 25
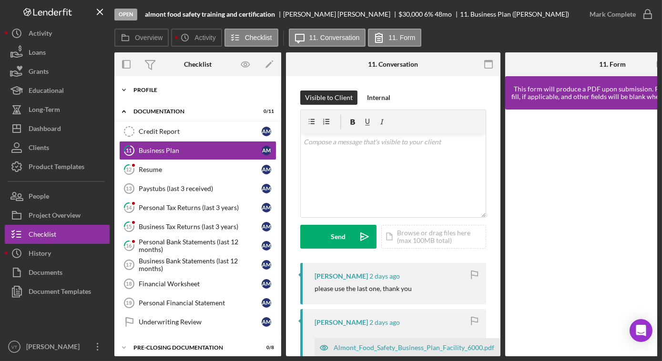
click at [124, 88] on icon "Icon/Expander" at bounding box center [123, 90] width 19 height 19
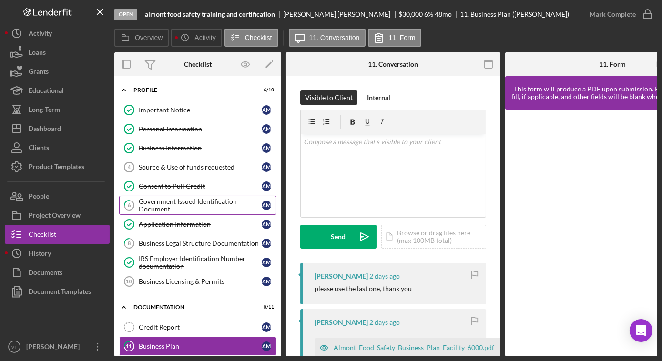
click at [180, 200] on div "Government Issued Identification Document" at bounding box center [200, 205] width 123 height 15
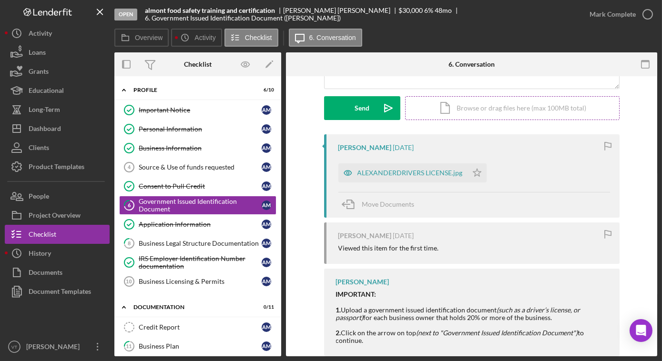
scroll to position [130, 0]
click at [392, 168] on div "ALEXANDERDRIVERS LICENSE.jpg" at bounding box center [410, 172] width 105 height 8
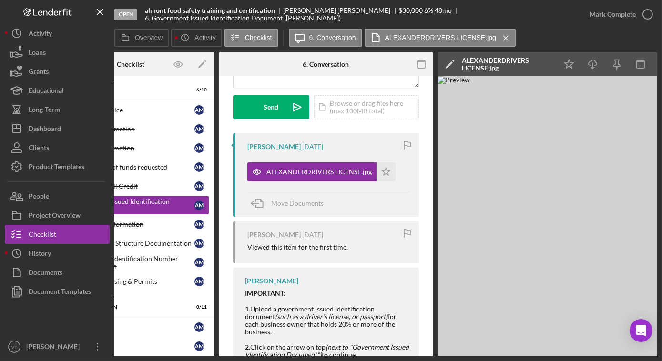
scroll to position [0, 70]
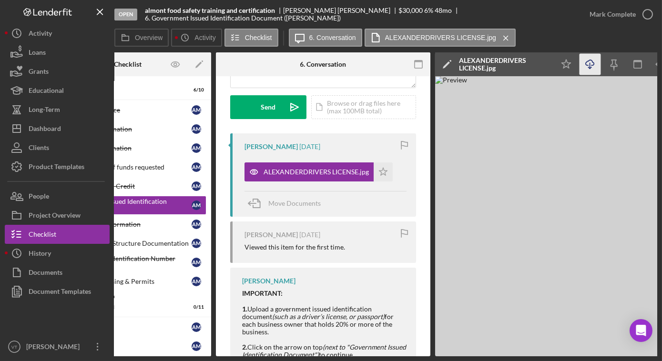
click at [590, 66] on icon "Icon/Download" at bounding box center [590, 64] width 21 height 21
click at [440, 19] on div "almont food safety training and certification [PERSON_NAME] $30,000 $30,000 6 %…" at bounding box center [362, 14] width 435 height 15
click at [601, 16] on div "Mark Complete" at bounding box center [613, 14] width 46 height 19
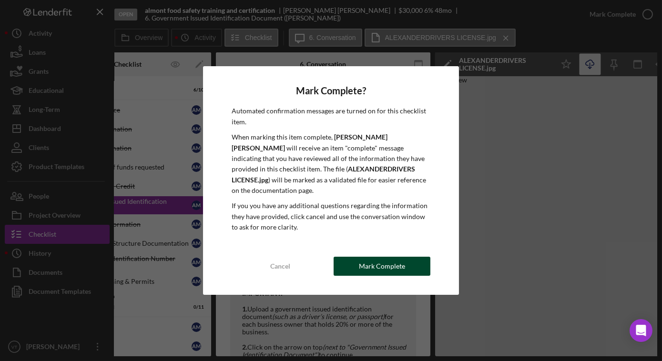
click at [358, 257] on button "Mark Complete" at bounding box center [382, 266] width 97 height 19
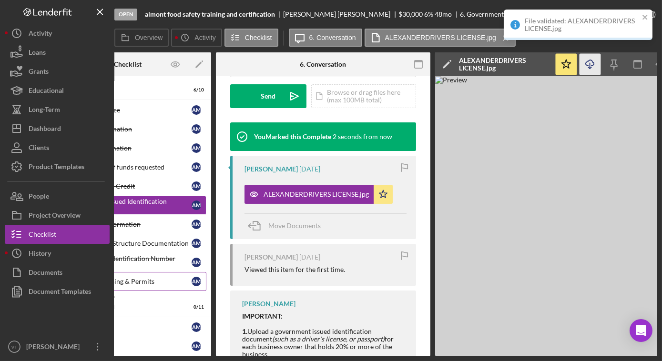
scroll to position [282, 0]
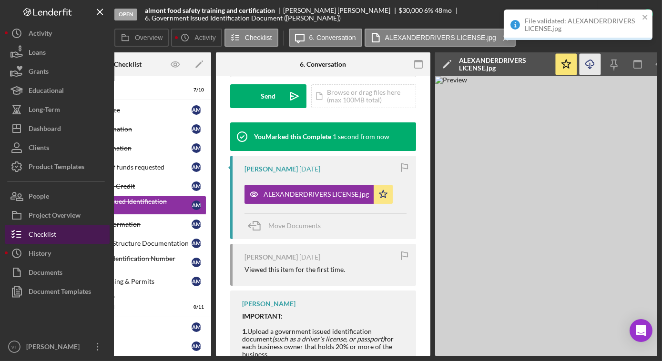
click at [67, 239] on button "Checklist" at bounding box center [57, 234] width 105 height 19
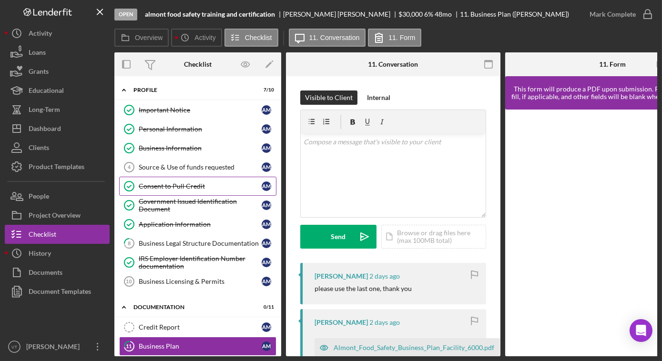
click at [173, 184] on div "Consent to Pull Credit" at bounding box center [200, 187] width 123 height 8
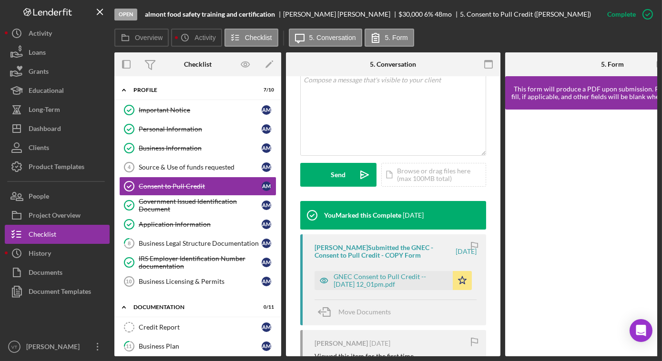
scroll to position [216, 0]
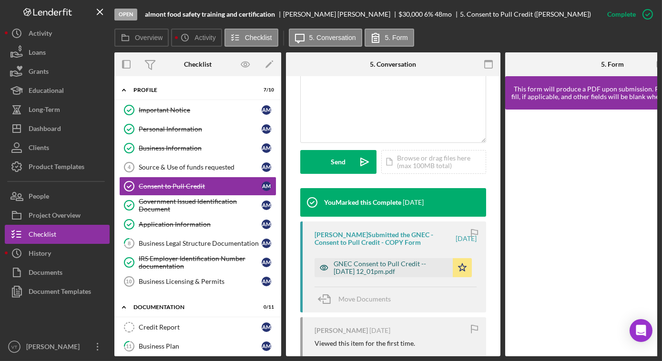
click at [399, 276] on div "GNEC Consent to Pull Credit -- [DATE] 12_01pm.pdf" at bounding box center [391, 267] width 114 height 15
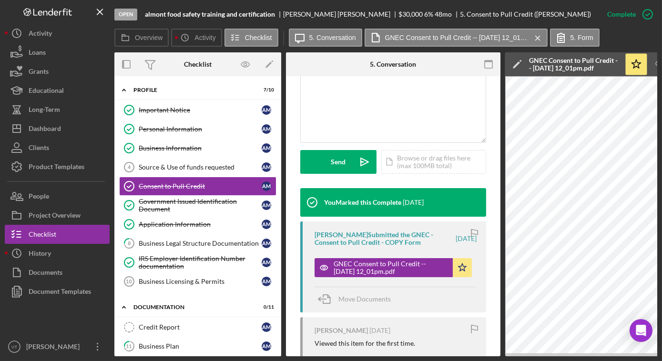
scroll to position [0, 353]
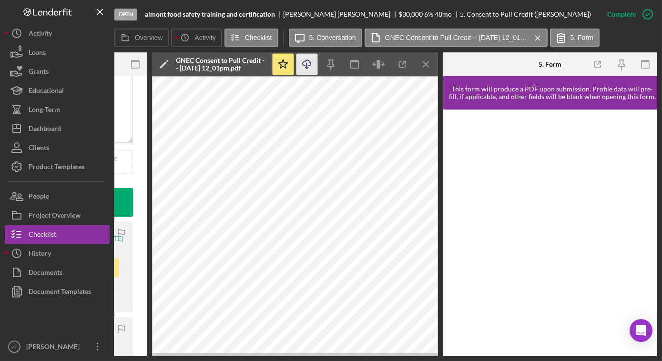
click at [307, 62] on icon "Icon/Download" at bounding box center [307, 64] width 21 height 21
click at [62, 235] on button "Checklist" at bounding box center [57, 234] width 105 height 19
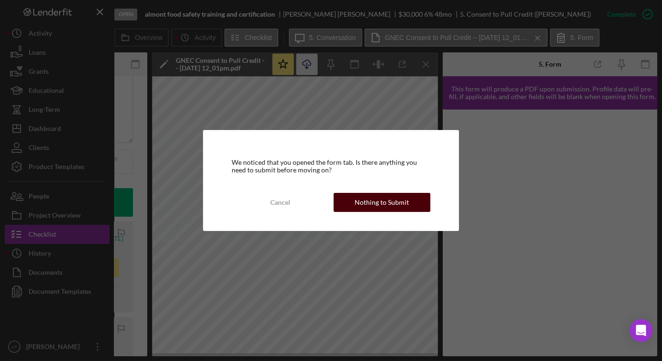
click at [386, 201] on div "Nothing to Submit" at bounding box center [382, 202] width 54 height 19
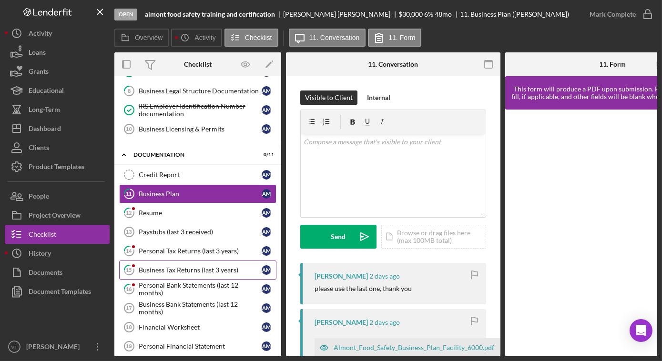
scroll to position [220, 0]
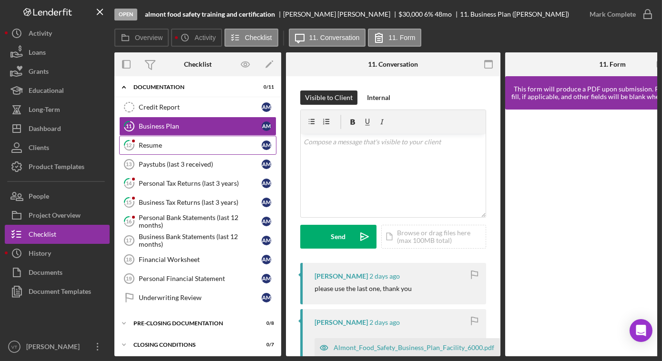
click at [175, 142] on div "Resume" at bounding box center [200, 146] width 123 height 8
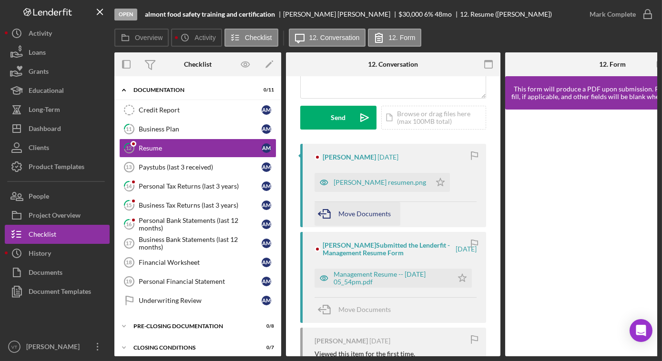
scroll to position [130, 0]
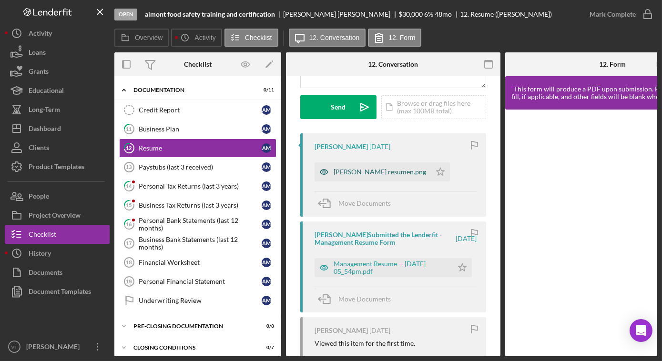
click at [386, 167] on div "[PERSON_NAME] resumen.png" at bounding box center [373, 172] width 116 height 19
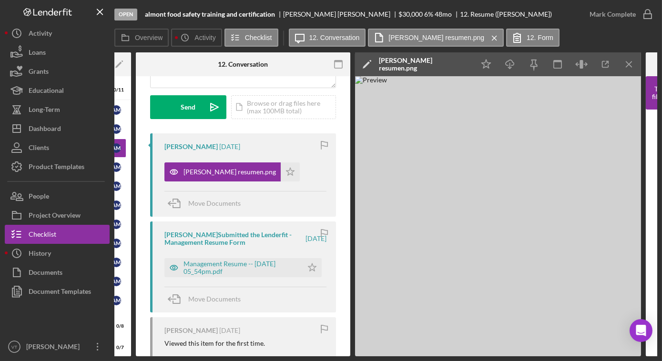
scroll to position [0, 151]
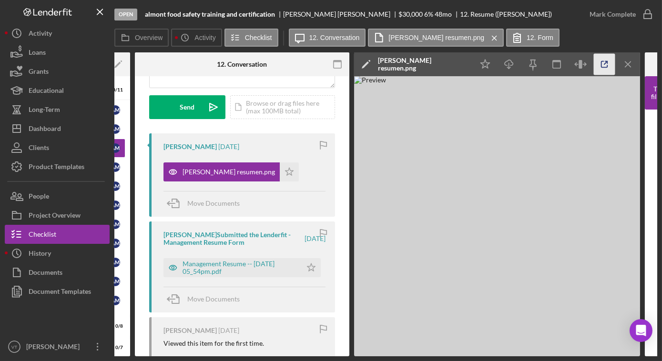
click at [600, 66] on icon "button" at bounding box center [604, 64] width 21 height 21
click at [292, 172] on icon "Icon/Star" at bounding box center [289, 172] width 19 height 19
click at [259, 266] on div "Management Resume -- [DATE] 05_54pm.pdf" at bounding box center [240, 267] width 114 height 15
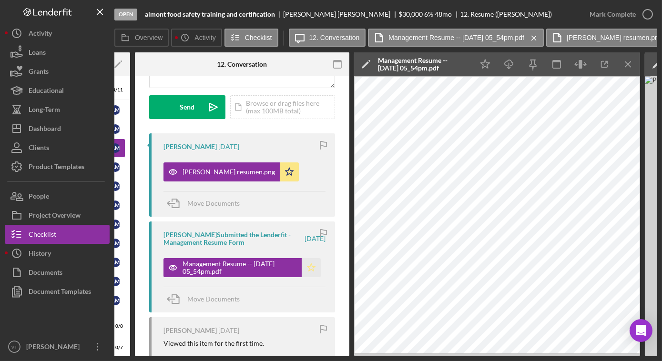
click at [309, 266] on icon "Icon/Star" at bounding box center [311, 267] width 19 height 19
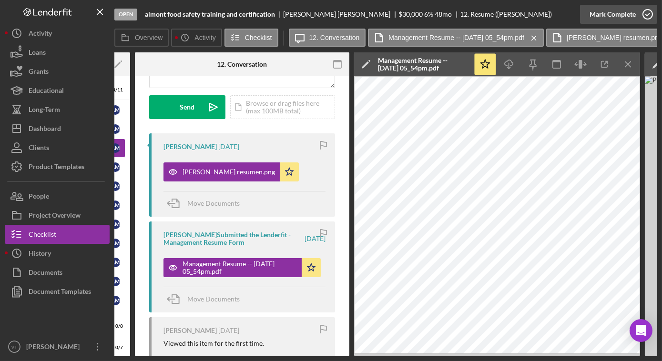
click at [614, 12] on div "Mark Complete" at bounding box center [613, 14] width 46 height 19
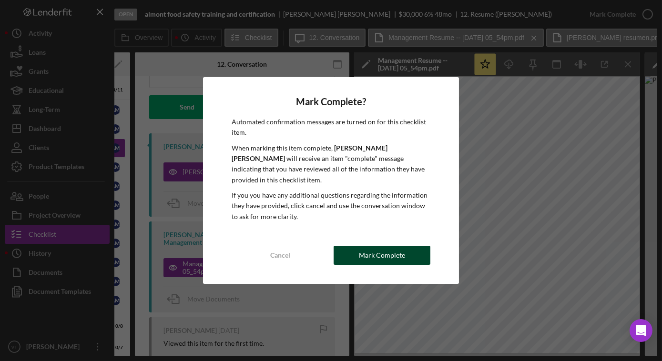
click at [388, 255] on div "Mark Complete" at bounding box center [382, 255] width 46 height 19
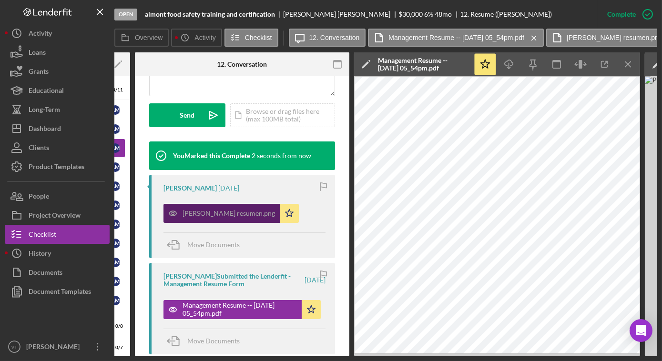
scroll to position [282, 0]
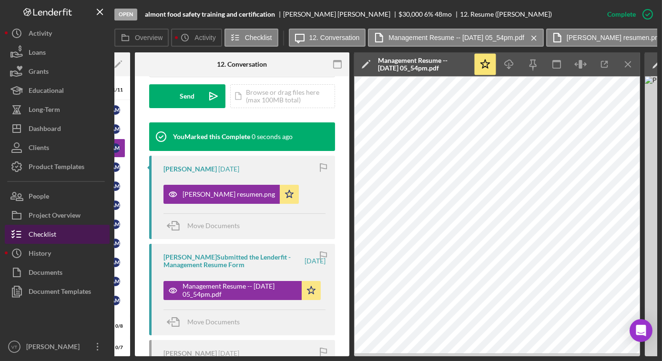
click at [86, 235] on button "Checklist" at bounding box center [57, 234] width 105 height 19
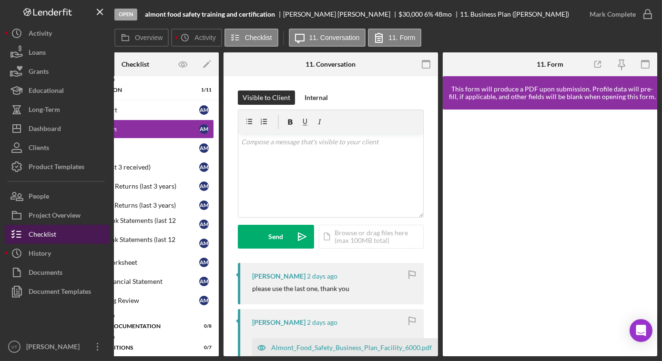
scroll to position [217, 0]
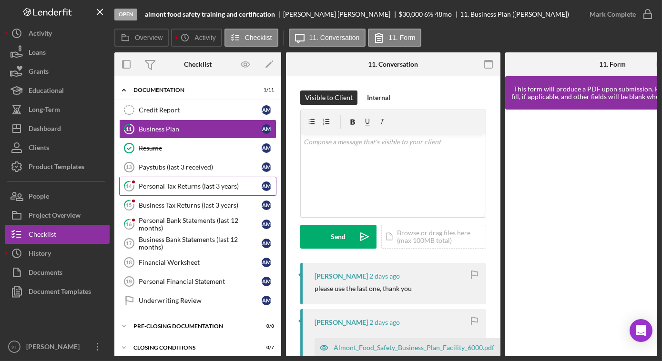
click at [186, 188] on link "14 Personal Tax Returns (last 3 years) A M" at bounding box center [197, 186] width 157 height 19
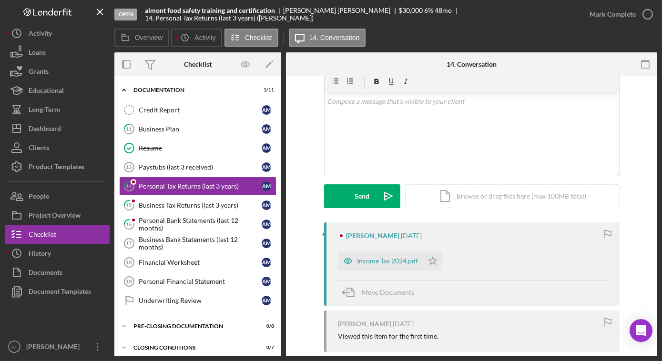
scroll to position [109, 0]
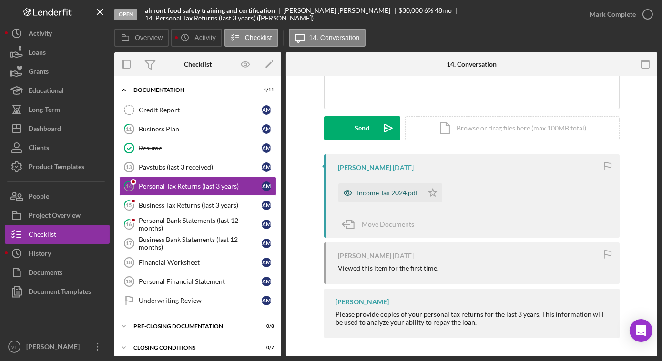
click at [392, 187] on div "Income Tax 2024.pdf" at bounding box center [380, 193] width 85 height 19
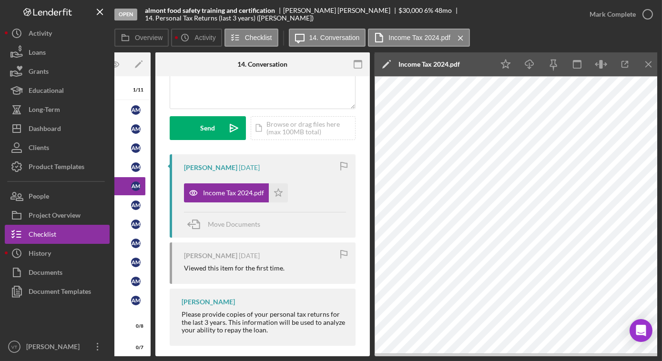
scroll to position [0, 134]
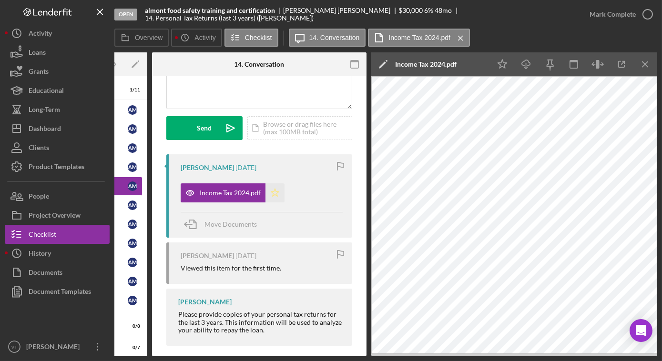
click at [276, 195] on polygon "button" at bounding box center [275, 193] width 8 height 8
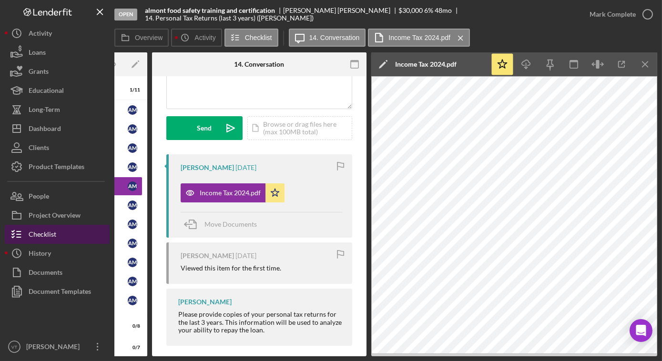
click at [67, 239] on button "Checklist" at bounding box center [57, 234] width 105 height 19
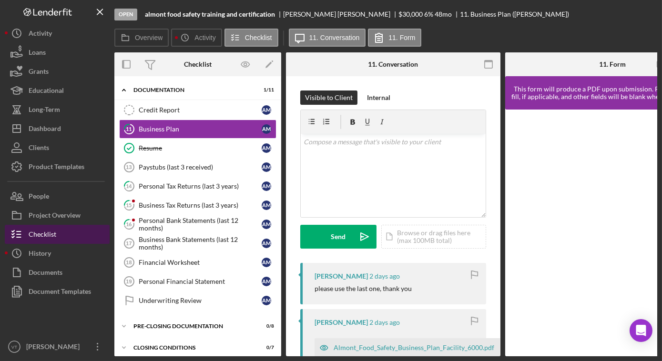
scroll to position [217, 0]
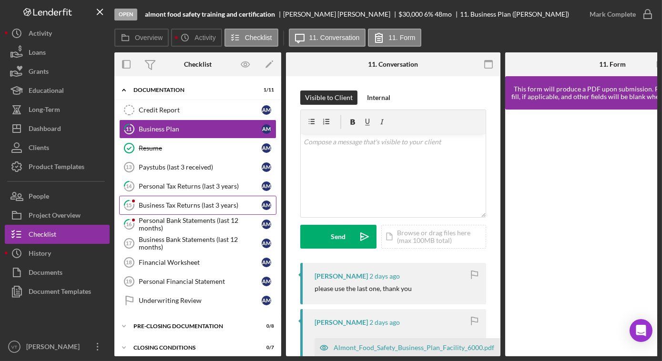
click at [205, 204] on div "Business Tax Returns (last 3 years)" at bounding box center [200, 206] width 123 height 8
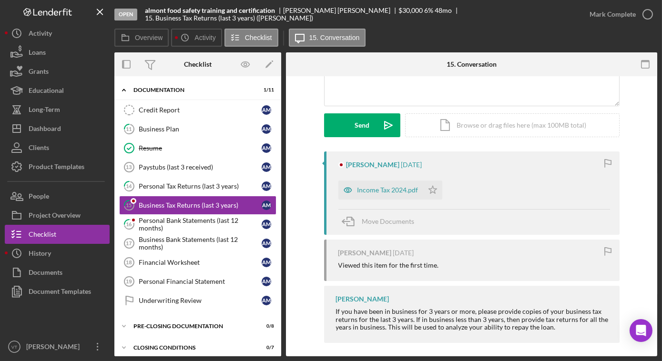
scroll to position [116, 0]
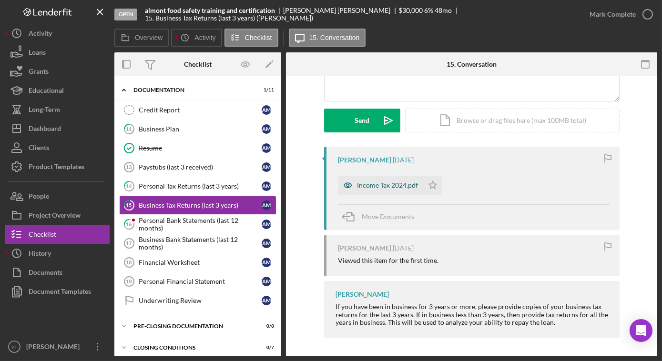
click at [370, 182] on div "Income Tax 2024.pdf" at bounding box center [388, 186] width 61 height 8
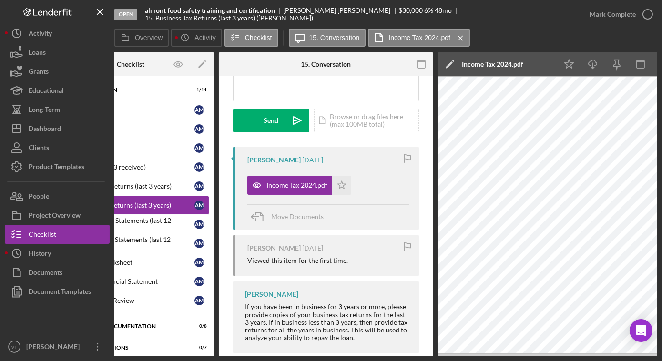
scroll to position [0, 0]
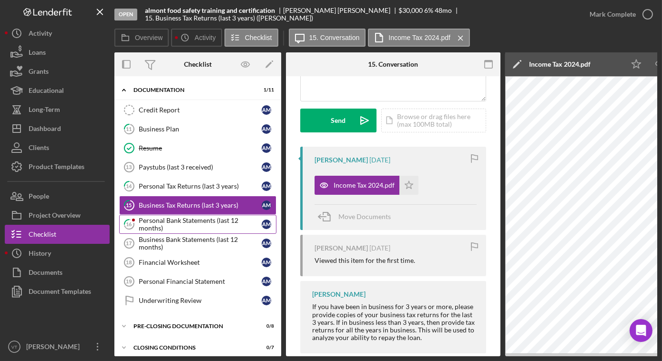
click at [185, 220] on div "Personal Bank Statements (last 12 months)" at bounding box center [200, 224] width 123 height 15
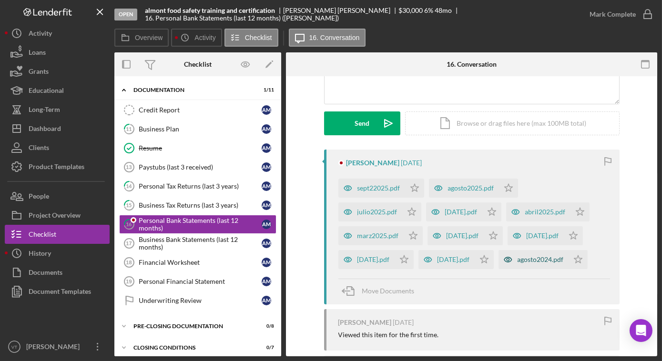
scroll to position [130, 0]
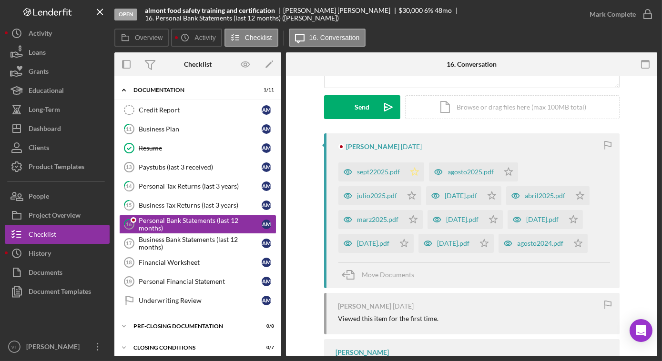
click at [414, 172] on polygon "button" at bounding box center [414, 172] width 8 height 8
click at [488, 194] on polygon "button" at bounding box center [492, 196] width 8 height 8
click at [489, 219] on polygon "button" at bounding box center [493, 219] width 8 height 8
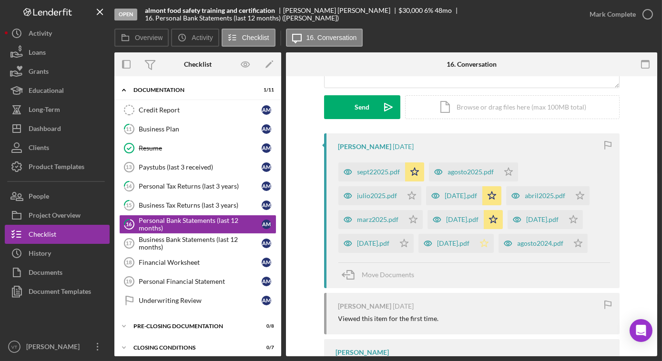
click at [480, 246] on polygon "button" at bounding box center [484, 243] width 8 height 8
click at [569, 244] on icon "Icon/Star" at bounding box center [578, 243] width 19 height 19
click at [569, 222] on polygon "button" at bounding box center [573, 219] width 8 height 8
click at [576, 194] on polygon "button" at bounding box center [580, 196] width 8 height 8
click at [504, 170] on polygon "button" at bounding box center [508, 172] width 8 height 8
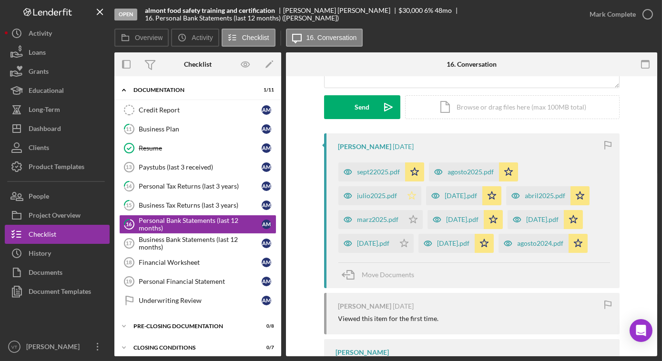
click at [421, 186] on icon "Icon/Star" at bounding box center [411, 195] width 19 height 19
drag, startPoint x: 585, startPoint y: 195, endPoint x: 575, endPoint y: 221, distance: 27.2
click at [423, 210] on icon "Icon/Star" at bounding box center [413, 219] width 19 height 19
click at [408, 239] on polygon "button" at bounding box center [404, 243] width 8 height 8
click at [398, 192] on div "julio2025.pdf" at bounding box center [378, 196] width 40 height 8
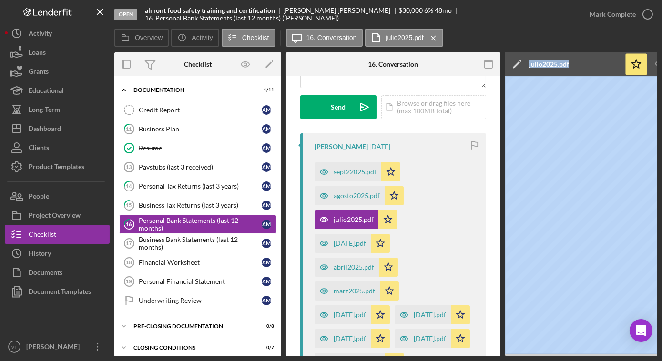
drag, startPoint x: 496, startPoint y: 357, endPoint x: 504, endPoint y: 354, distance: 9.0
click at [59, 242] on div "Open almont food safety training and certification [PERSON_NAME] $30,000 $30,00…" at bounding box center [331, 180] width 662 height 361
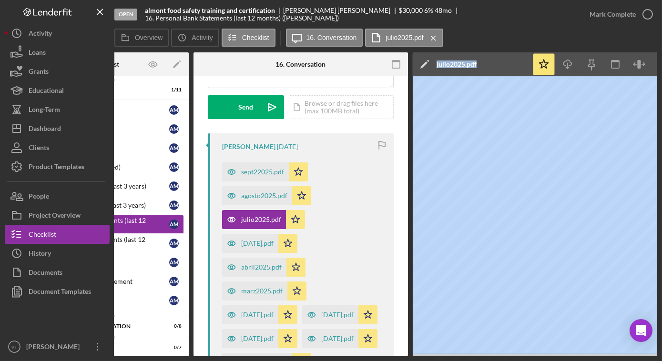
scroll to position [0, 134]
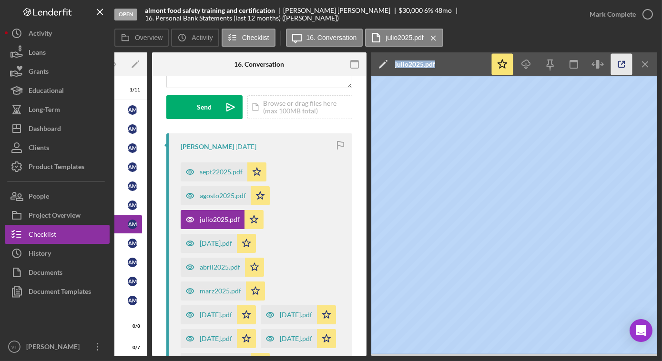
click at [623, 61] on icon "button" at bounding box center [621, 64] width 21 height 21
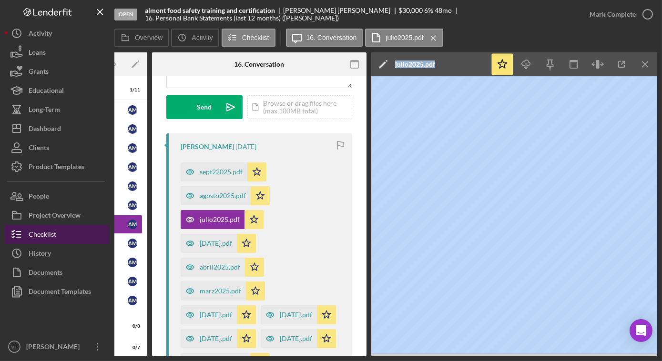
click at [64, 234] on button "Checklist" at bounding box center [57, 234] width 105 height 19
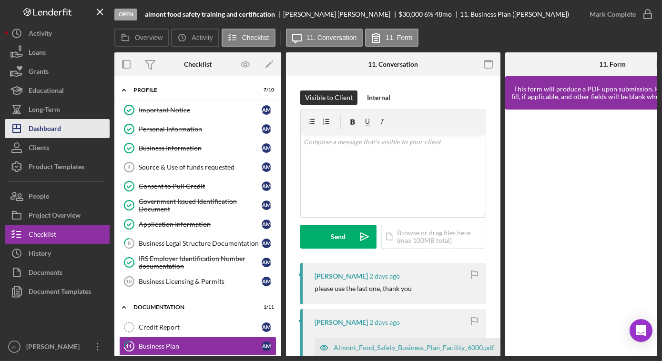
click at [82, 124] on button "Icon/Dashboard Dashboard" at bounding box center [57, 128] width 105 height 19
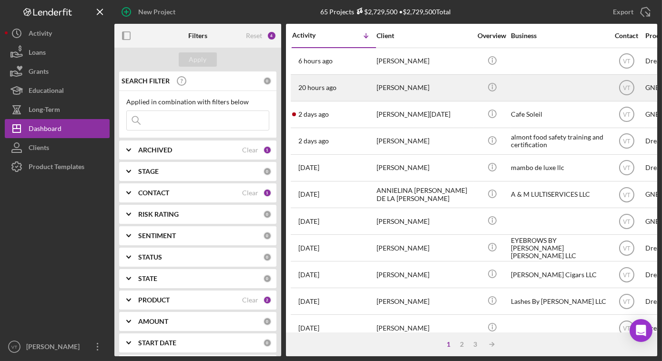
click at [347, 91] on div "20 hours ago [PERSON_NAME]" at bounding box center [333, 87] width 83 height 25
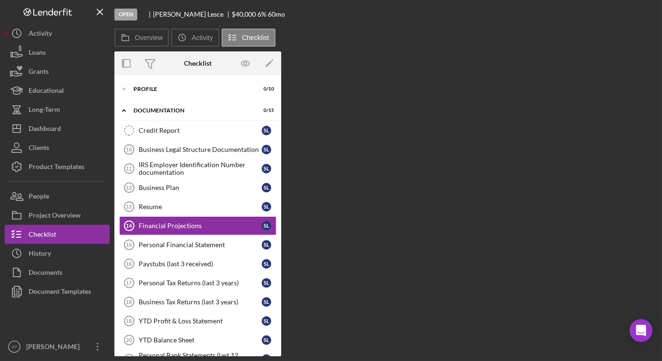
scroll to position [8, 0]
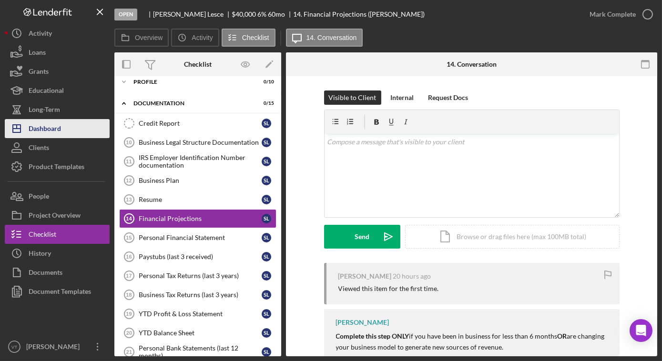
click at [62, 125] on button "Icon/Dashboard Dashboard" at bounding box center [57, 128] width 105 height 19
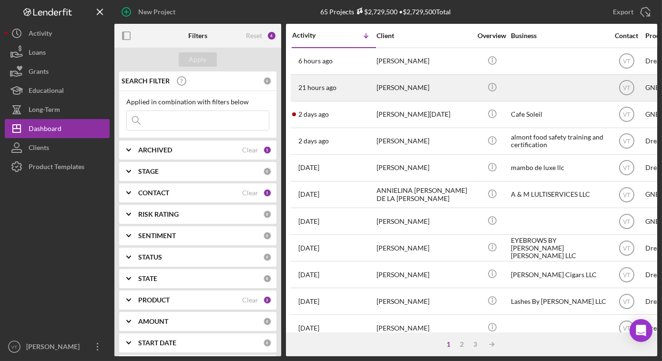
click at [348, 80] on div "21 hours ago [PERSON_NAME]" at bounding box center [333, 87] width 83 height 25
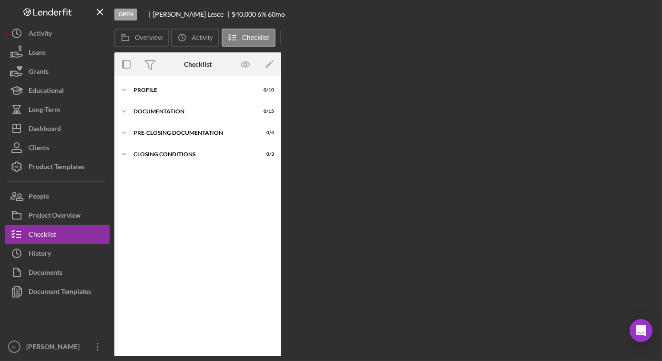
scroll to position [8, 0]
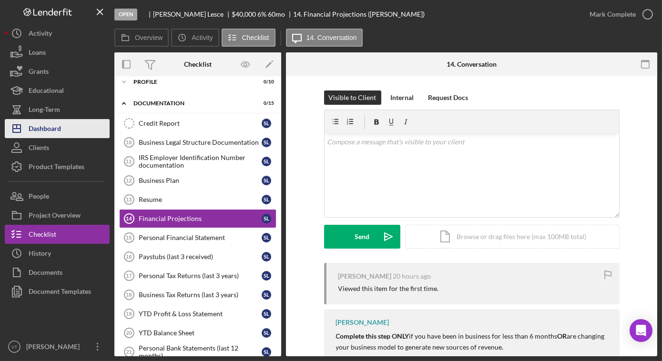
click at [68, 130] on button "Icon/Dashboard Dashboard" at bounding box center [57, 128] width 105 height 19
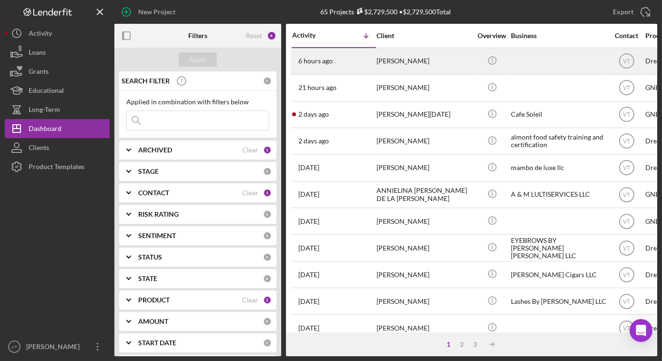
click at [339, 66] on div "6 hours ago [PERSON_NAME]" at bounding box center [333, 61] width 83 height 25
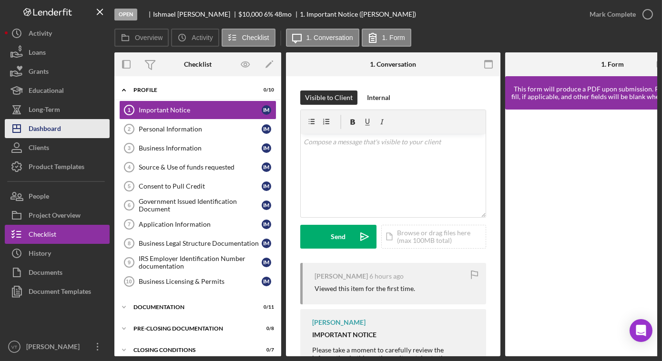
click at [69, 132] on button "Icon/Dashboard Dashboard" at bounding box center [57, 128] width 105 height 19
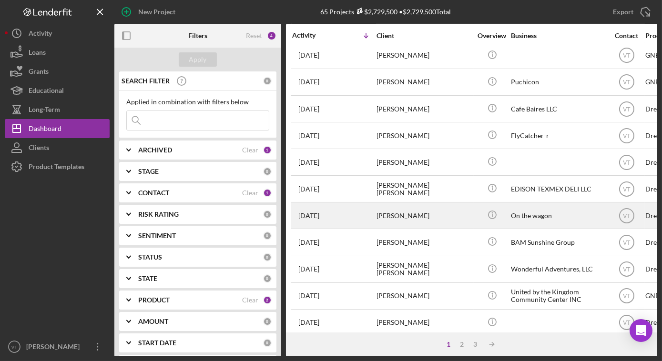
scroll to position [390, 0]
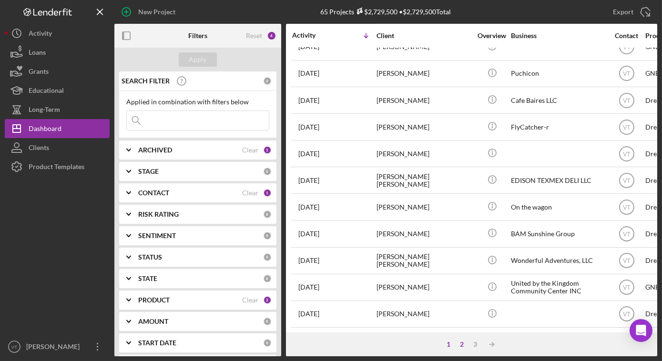
click at [464, 345] on div "2" at bounding box center [462, 345] width 13 height 8
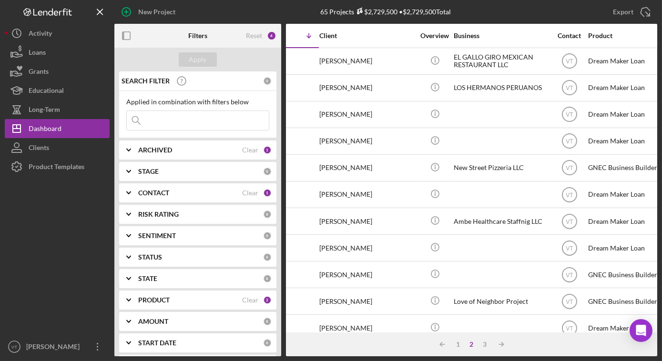
scroll to position [0, 0]
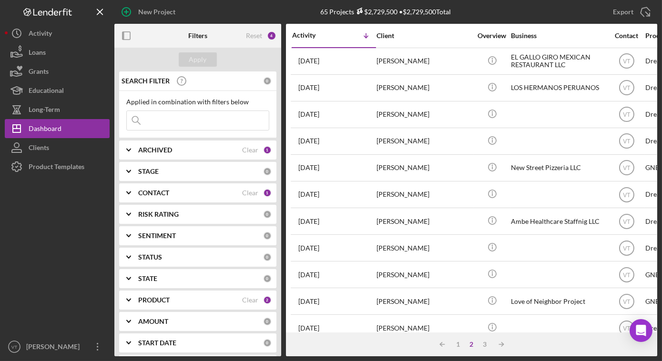
click at [345, 338] on div "Icon/Table Sort Arrow 1 2 3 Icon/Table Sort Arrow" at bounding box center [471, 345] width 371 height 24
click at [73, 125] on button "Icon/Dashboard Dashboard" at bounding box center [57, 128] width 105 height 19
click at [488, 341] on div "3" at bounding box center [485, 345] width 13 height 8
